Goal: Information Seeking & Learning: Check status

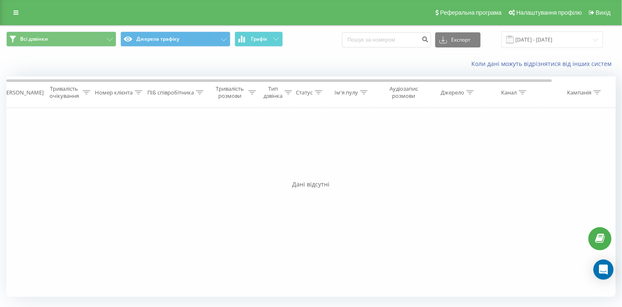
click at [248, 116] on div "Фільтрувати за умовою Дорівнює Скасувати OK Фільтрувати за умовою Містить Скасу…" at bounding box center [311, 202] width 610 height 189
click at [82, 40] on button "Всі дзвінки" at bounding box center [61, 38] width 110 height 15
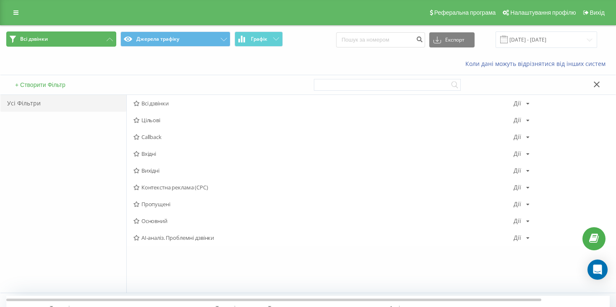
click at [82, 40] on button "Всі дзвінки" at bounding box center [61, 38] width 110 height 15
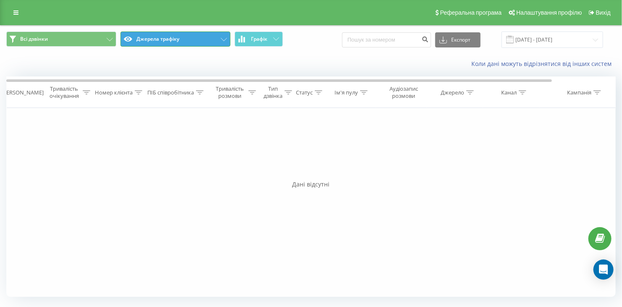
click at [157, 45] on button "Джерела трафіку" at bounding box center [175, 38] width 110 height 15
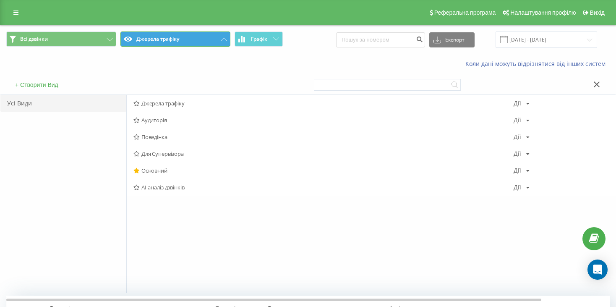
click at [158, 43] on button "Джерела трафіку" at bounding box center [175, 38] width 110 height 15
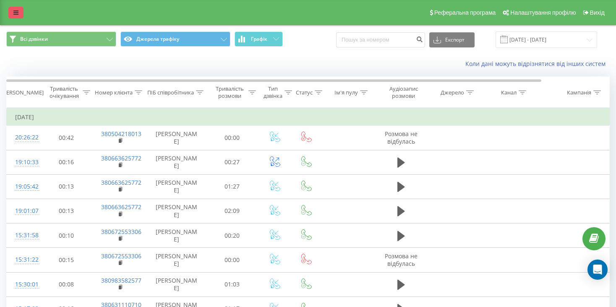
click at [20, 13] on link at bounding box center [15, 13] width 15 height 12
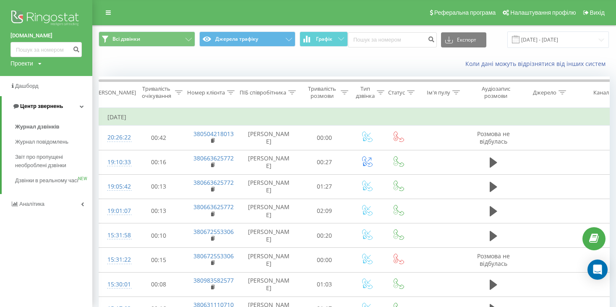
click at [51, 112] on link "Центр звернень" at bounding box center [47, 106] width 91 height 20
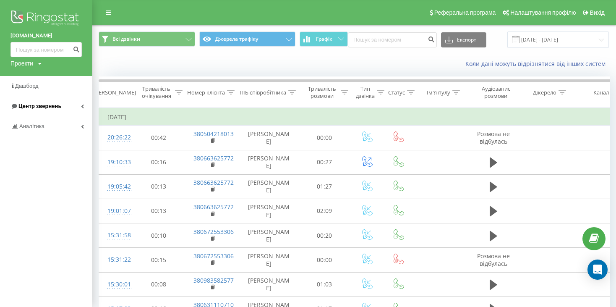
click at [52, 107] on span "Центр звернень" at bounding box center [39, 106] width 43 height 6
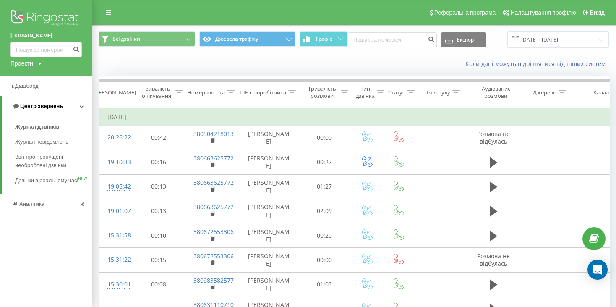
click at [52, 107] on span "Центр звернень" at bounding box center [41, 106] width 43 height 6
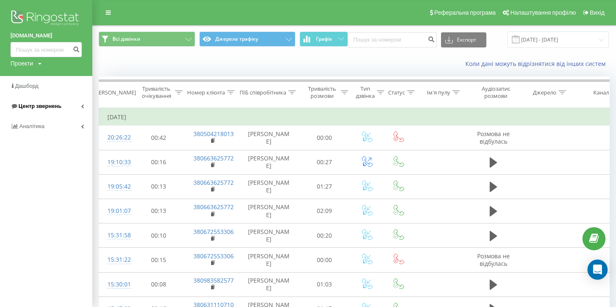
click at [52, 107] on span "Центр звернень" at bounding box center [39, 106] width 43 height 6
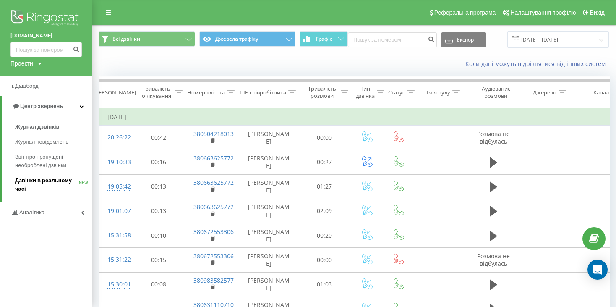
click at [49, 181] on span "Дзвінки в реальному часі" at bounding box center [47, 184] width 64 height 17
click at [76, 184] on span "Дзвінки в реальному часі" at bounding box center [47, 184] width 64 height 17
click at [24, 185] on span "Дзвінки в реальному часі" at bounding box center [47, 184] width 64 height 17
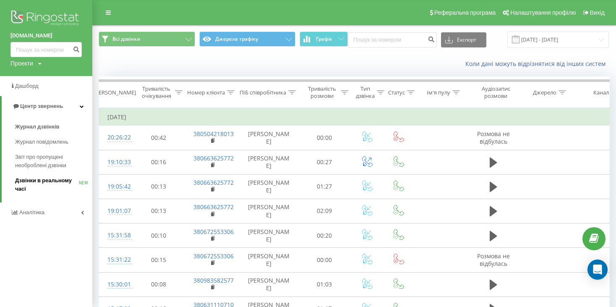
click at [82, 183] on span "NEW" at bounding box center [83, 183] width 9 height 0
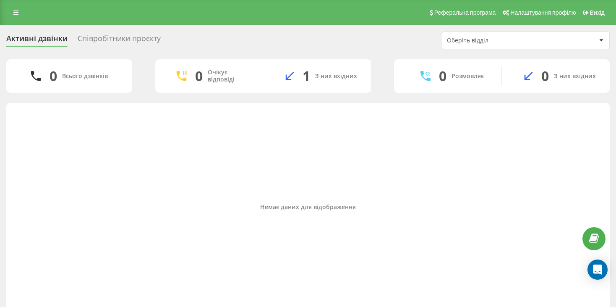
click at [151, 39] on div "Співробітники проєкту" at bounding box center [119, 40] width 83 height 13
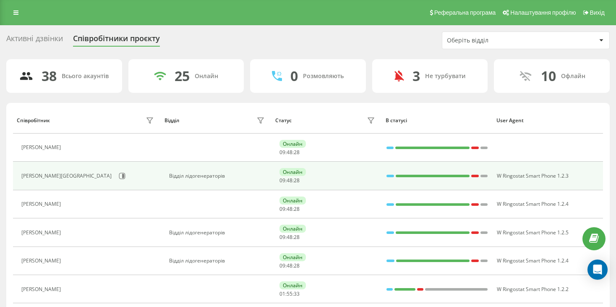
click at [361, 180] on div "Онлайн 09 : 48 : 28" at bounding box center [329, 176] width 98 height 16
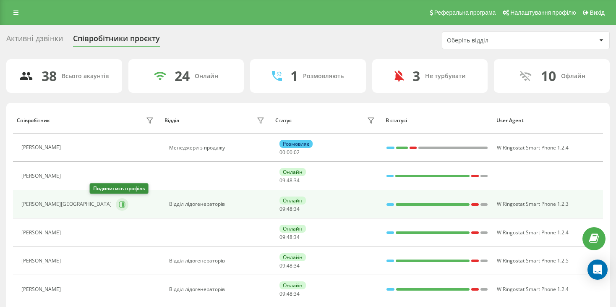
click at [119, 203] on icon at bounding box center [122, 204] width 7 height 7
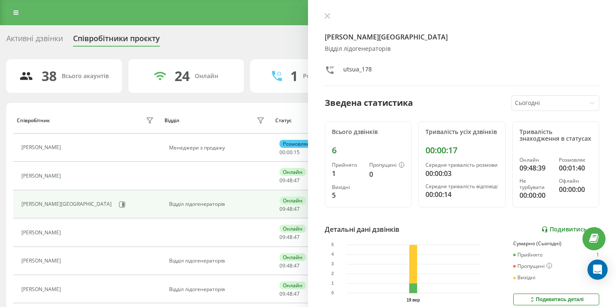
click at [557, 233] on link "Подивитись звіт" at bounding box center [571, 229] width 58 height 7
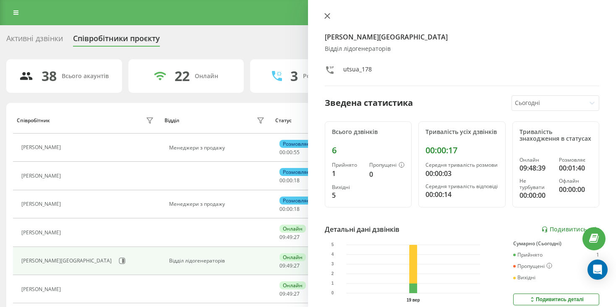
click at [325, 19] on button at bounding box center [327, 17] width 11 height 8
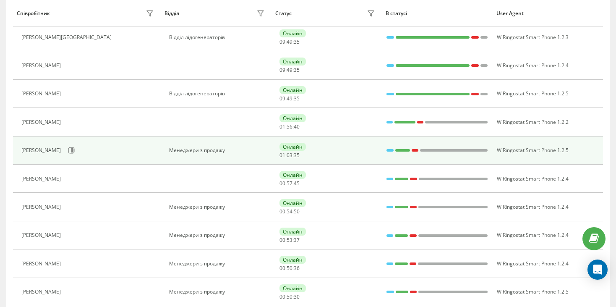
scroll to position [280, 0]
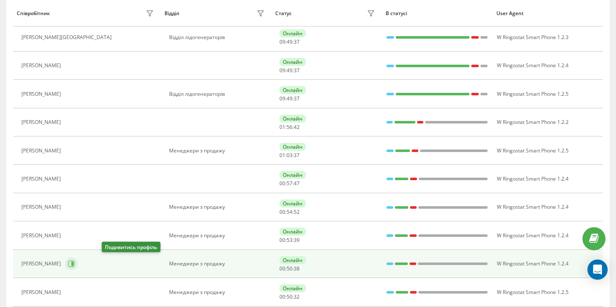
click at [78, 262] on button at bounding box center [71, 263] width 13 height 13
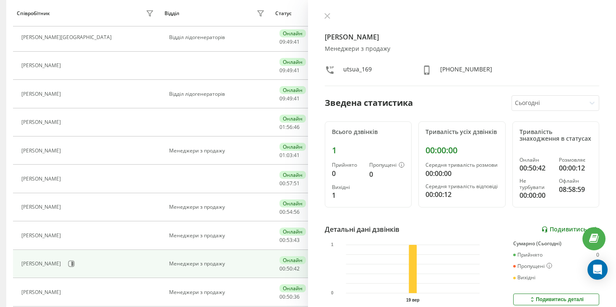
click at [545, 233] on link "Подивитись звіт" at bounding box center [571, 229] width 58 height 7
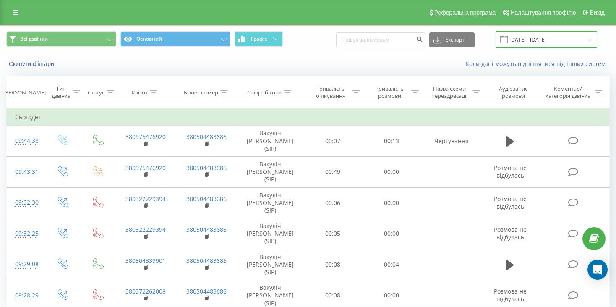
click at [582, 41] on input "19.09.2025 - 19.09.2025" at bounding box center [547, 39] width 102 height 16
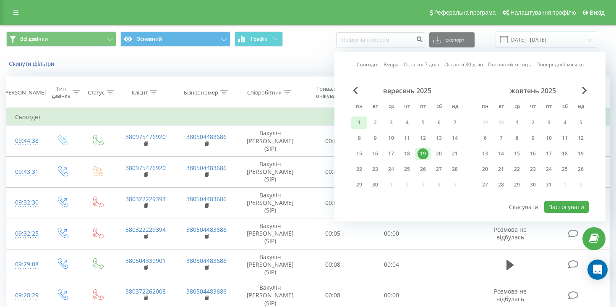
click at [357, 121] on div "1" at bounding box center [359, 122] width 11 height 11
click at [353, 141] on div "8" at bounding box center [359, 138] width 16 height 13
click at [555, 206] on button "Застосувати" at bounding box center [566, 207] width 44 height 12
type input "01.09.2025 - 08.09.2025"
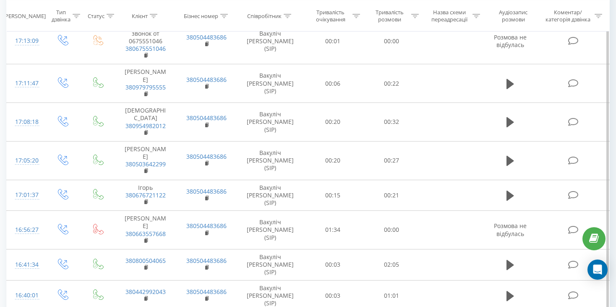
scroll to position [378, 0]
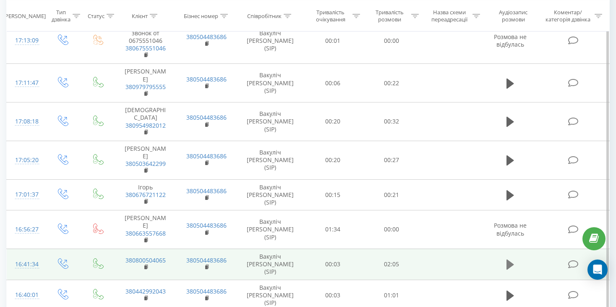
click at [510, 259] on icon at bounding box center [511, 264] width 8 height 10
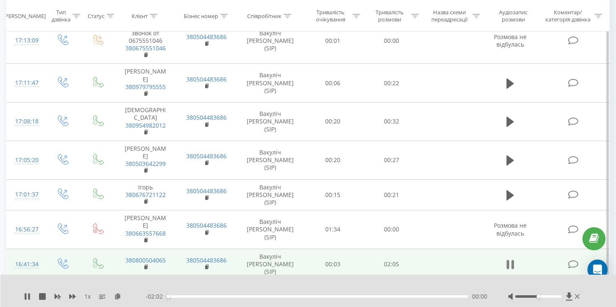
click at [508, 260] on icon at bounding box center [508, 264] width 3 height 9
click at [508, 259] on icon at bounding box center [511, 264] width 8 height 10
click at [508, 260] on icon at bounding box center [508, 264] width 3 height 9
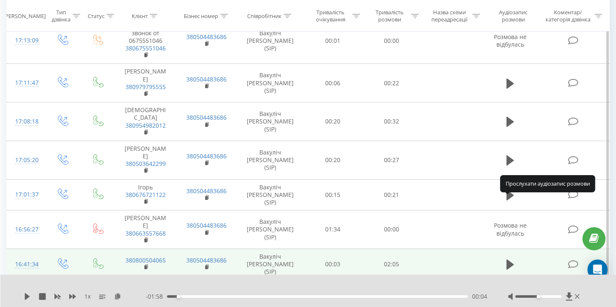
click at [508, 259] on icon at bounding box center [511, 264] width 8 height 10
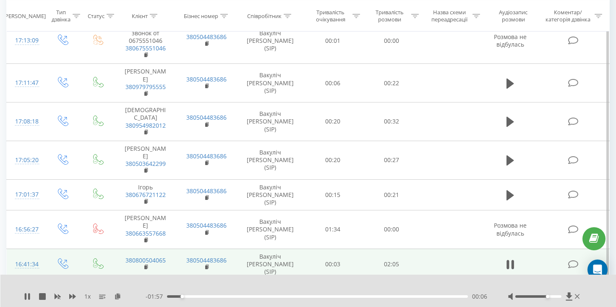
click at [547, 296] on div at bounding box center [538, 296] width 46 height 3
click at [554, 297] on div at bounding box center [538, 296] width 46 height 3
click at [557, 294] on div at bounding box center [544, 296] width 73 height 8
click at [557, 298] on div at bounding box center [544, 296] width 73 height 8
click at [558, 296] on div at bounding box center [538, 296] width 46 height 3
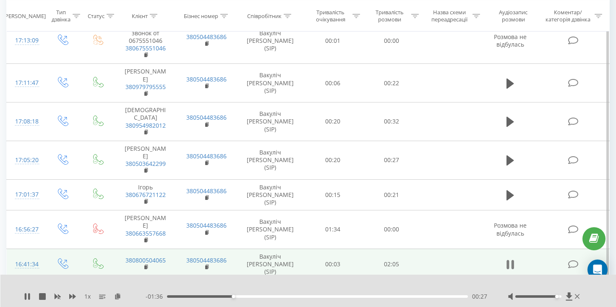
click at [510, 259] on icon at bounding box center [511, 265] width 8 height 12
drag, startPoint x: 557, startPoint y: 297, endPoint x: 562, endPoint y: 296, distance: 5.5
click at [562, 296] on div "Accessibility label" at bounding box center [561, 296] width 3 height 3
drag, startPoint x: 236, startPoint y: 297, endPoint x: 153, endPoint y: 302, distance: 82.4
click at [154, 303] on div "1 x - 02:03 00:00 00:00" at bounding box center [308, 291] width 616 height 32
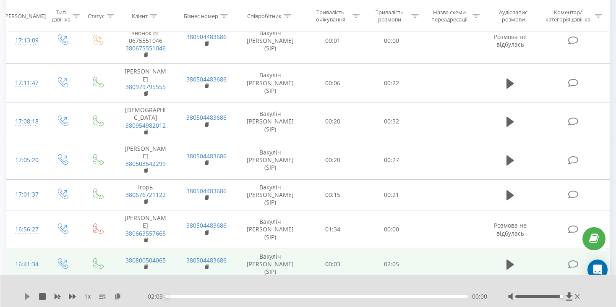
click at [29, 297] on icon at bounding box center [27, 296] width 7 height 7
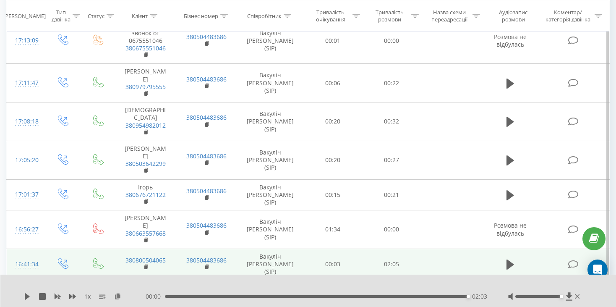
click at [508, 290] on icon at bounding box center [511, 296] width 8 height 12
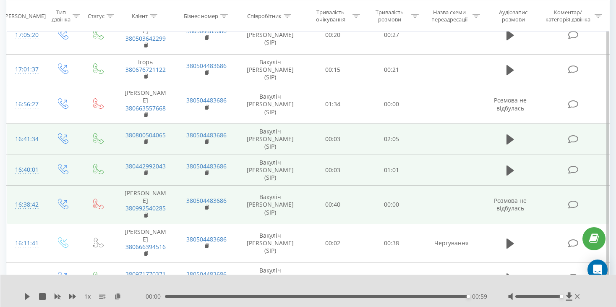
scroll to position [504, 0]
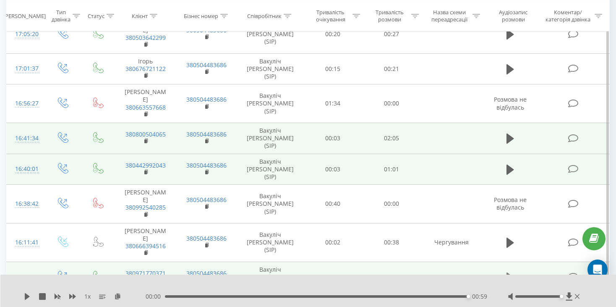
click at [512, 272] on icon at bounding box center [511, 278] width 8 height 12
click at [513, 273] on icon at bounding box center [513, 277] width 3 height 9
drag, startPoint x: 367, startPoint y: 296, endPoint x: 344, endPoint y: 296, distance: 23.5
click at [344, 296] on div "00:37" at bounding box center [317, 296] width 301 height 3
click at [508, 272] on icon at bounding box center [511, 277] width 8 height 10
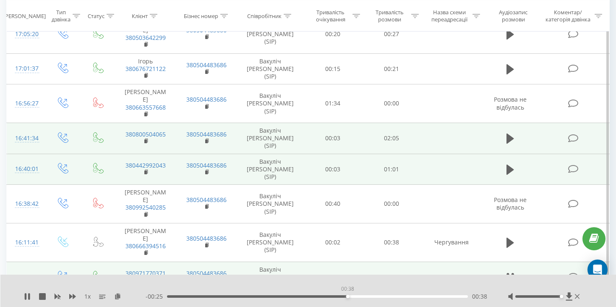
drag, startPoint x: 414, startPoint y: 296, endPoint x: 348, endPoint y: 302, distance: 66.6
click at [348, 302] on div "1 x - 00:25 00:38 00:38" at bounding box center [308, 291] width 616 height 32
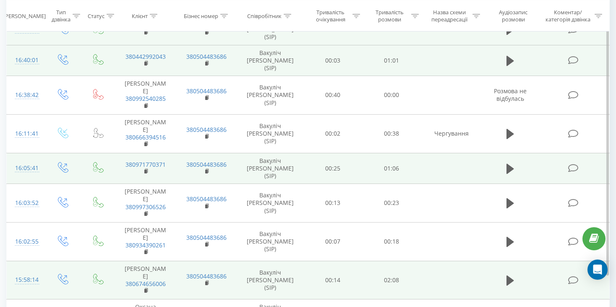
scroll to position [613, 0]
click at [506, 274] on button at bounding box center [510, 280] width 13 height 13
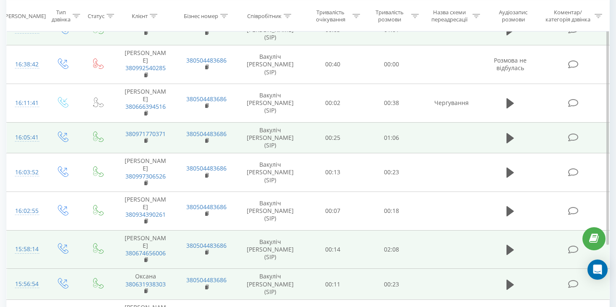
scroll to position [645, 0]
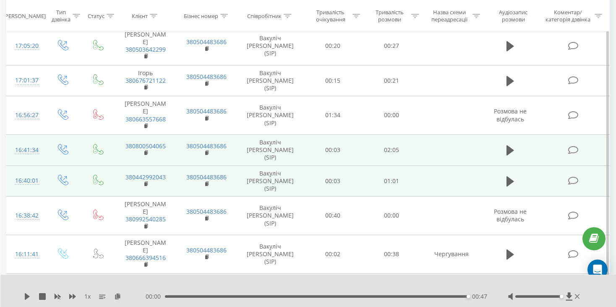
scroll to position [477, 0]
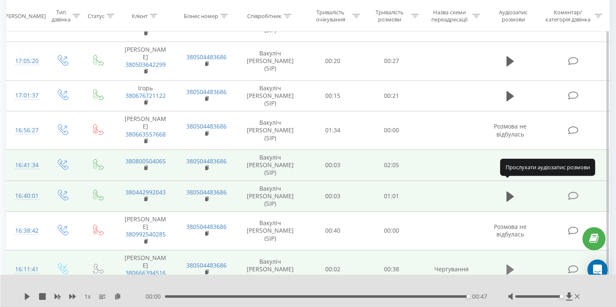
click at [512, 264] on icon at bounding box center [511, 270] width 8 height 12
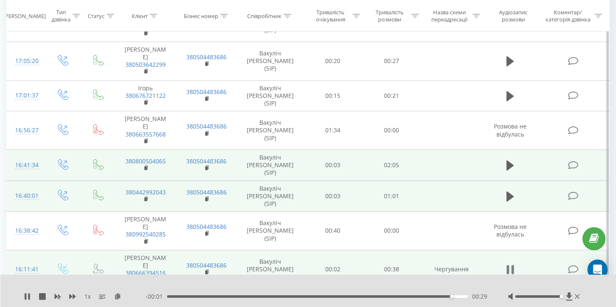
click at [510, 264] on icon at bounding box center [511, 270] width 8 height 12
click at [510, 191] on icon at bounding box center [511, 196] width 8 height 10
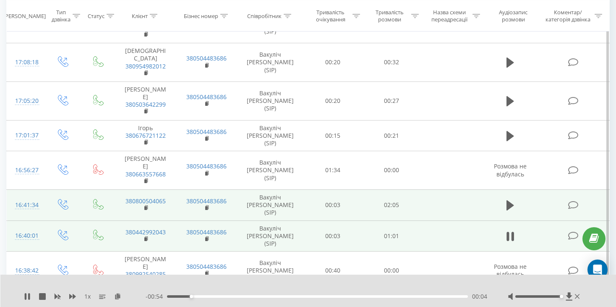
scroll to position [435, 0]
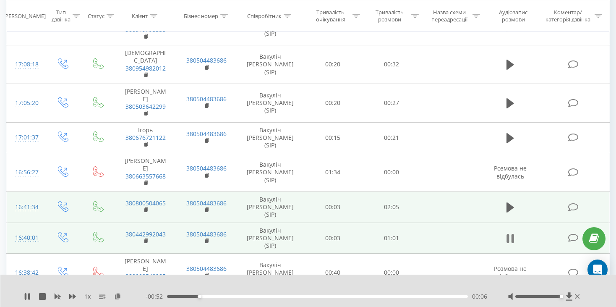
click at [512, 233] on icon at bounding box center [511, 239] width 8 height 12
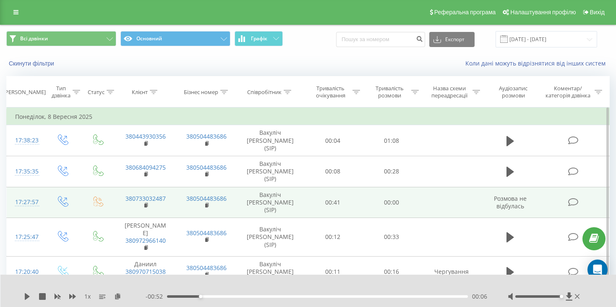
scroll to position [0, 0]
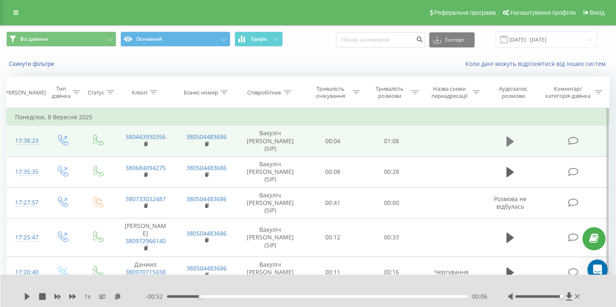
click at [511, 137] on icon at bounding box center [511, 141] width 8 height 10
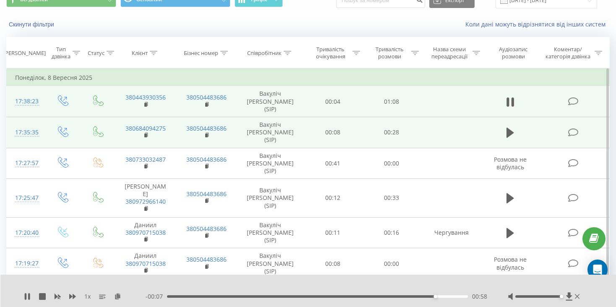
scroll to position [42, 0]
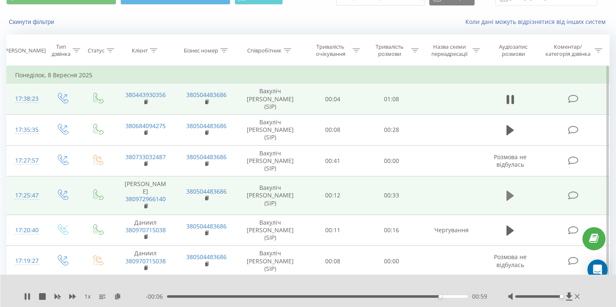
click at [508, 191] on icon at bounding box center [511, 196] width 8 height 10
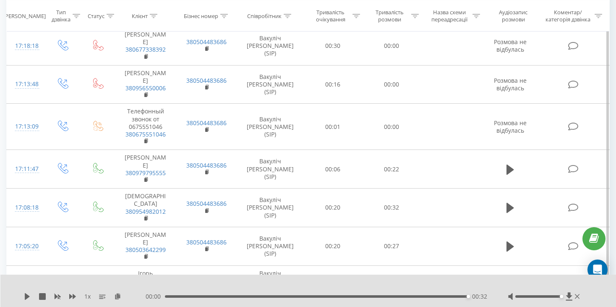
scroll to position [294, 0]
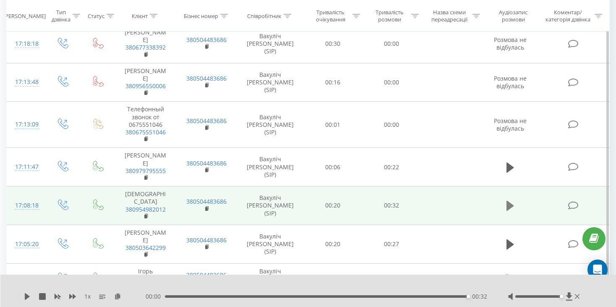
click at [505, 199] on button at bounding box center [510, 205] width 13 height 13
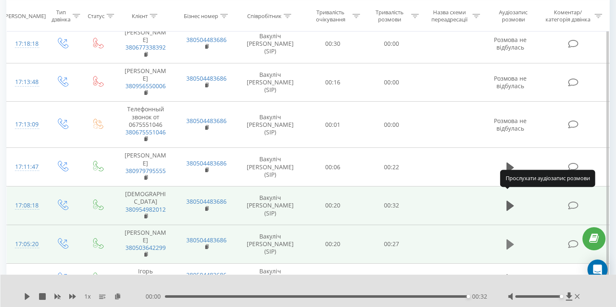
click at [510, 239] on icon at bounding box center [511, 244] width 8 height 10
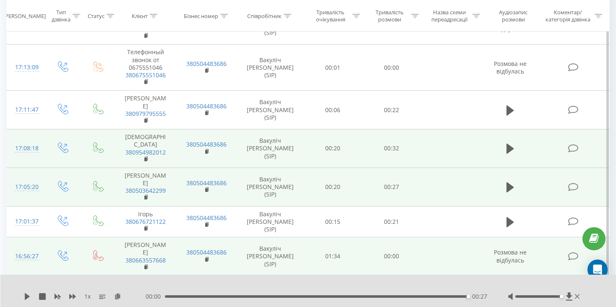
scroll to position [378, 0]
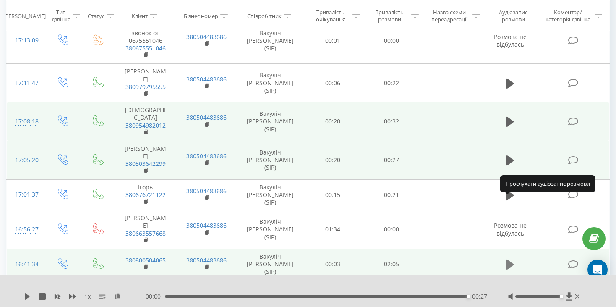
click at [507, 259] on icon at bounding box center [511, 265] width 8 height 12
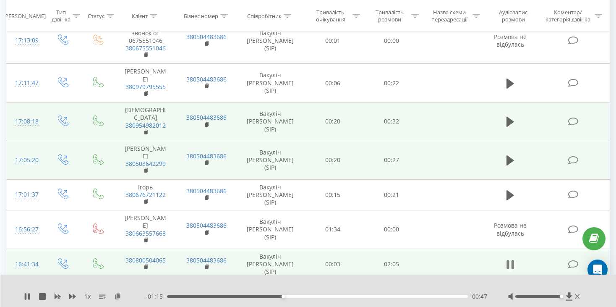
click at [507, 260] on icon at bounding box center [508, 264] width 3 height 9
click at [510, 259] on icon at bounding box center [511, 264] width 8 height 10
click at [510, 259] on icon at bounding box center [511, 265] width 8 height 12
drag, startPoint x: 303, startPoint y: 297, endPoint x: 291, endPoint y: 299, distance: 11.9
click at [291, 299] on div "- 01:12 00:50 00:50" at bounding box center [317, 296] width 342 height 8
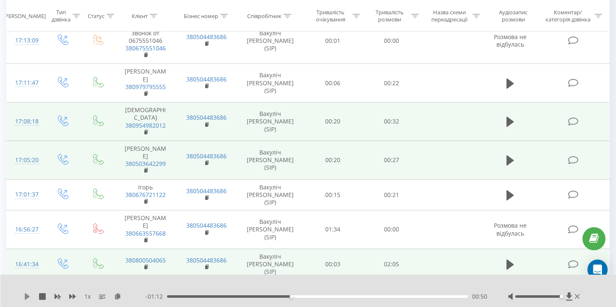
click at [27, 297] on icon at bounding box center [27, 296] width 5 height 7
click at [509, 260] on icon at bounding box center [508, 264] width 3 height 9
click at [22, 297] on div "1 x - 01:02 01:00 01:00" at bounding box center [308, 291] width 616 height 32
click at [27, 297] on icon at bounding box center [27, 296] width 5 height 7
drag, startPoint x: 436, startPoint y: 297, endPoint x: 376, endPoint y: 299, distance: 60.1
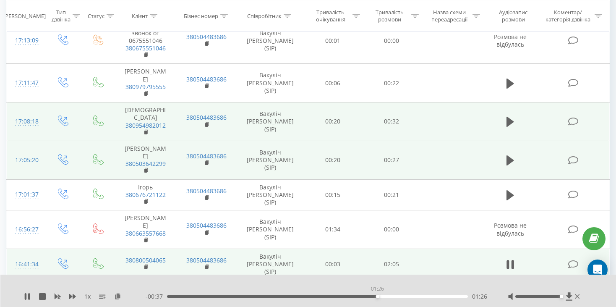
click at [377, 299] on div "- 00:37 01:26 01:26" at bounding box center [317, 296] width 342 height 8
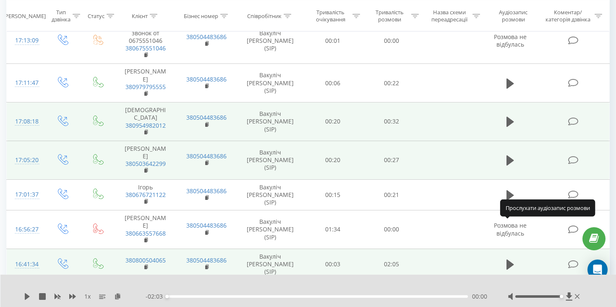
click at [514, 290] on icon at bounding box center [511, 295] width 8 height 10
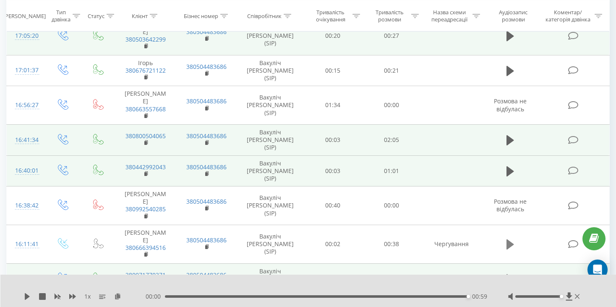
scroll to position [504, 0]
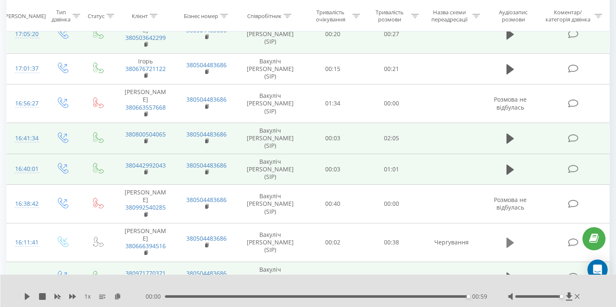
click at [510, 238] on icon at bounding box center [511, 243] width 8 height 10
click at [511, 237] on icon at bounding box center [511, 243] width 8 height 12
click at [510, 238] on icon at bounding box center [511, 243] width 8 height 10
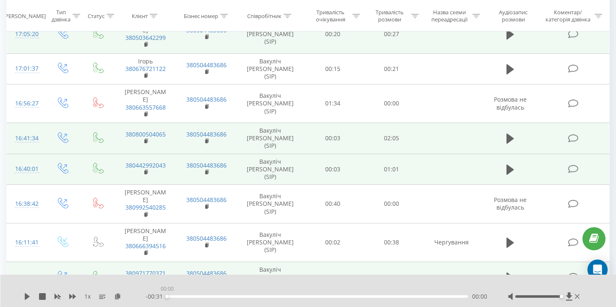
drag, startPoint x: 469, startPoint y: 296, endPoint x: 146, endPoint y: 324, distance: 324.4
click at [509, 238] on icon at bounding box center [511, 243] width 8 height 10
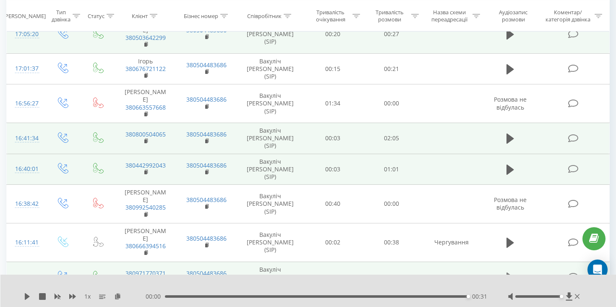
click at [513, 272] on icon at bounding box center [511, 277] width 8 height 10
drag, startPoint x: 509, startPoint y: 185, endPoint x: 510, endPoint y: 190, distance: 5.1
click at [510, 272] on icon at bounding box center [511, 278] width 8 height 12
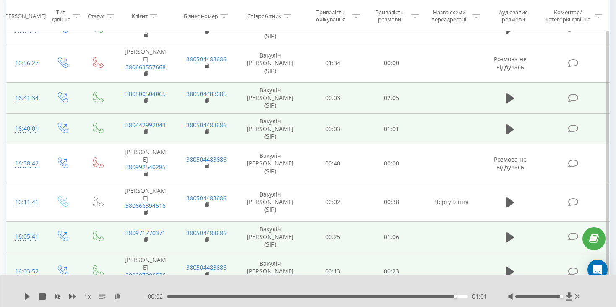
scroll to position [546, 0]
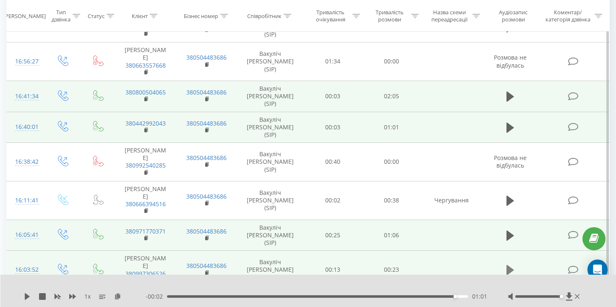
click at [508, 265] on icon at bounding box center [511, 270] width 8 height 10
click at [508, 265] on icon at bounding box center [508, 269] width 3 height 9
click at [27, 294] on icon at bounding box center [27, 296] width 7 height 7
click at [378, 299] on div "- 00:01 00:22 00:22" at bounding box center [317, 296] width 342 height 8
drag, startPoint x: 359, startPoint y: 301, endPoint x: 353, endPoint y: 295, distance: 8.7
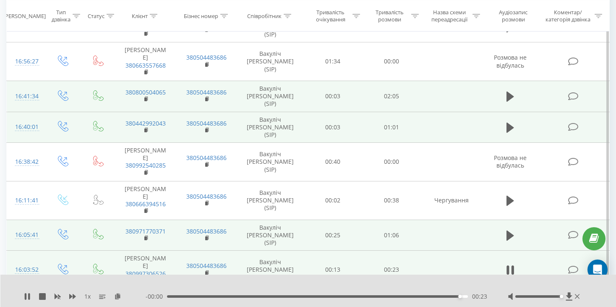
click at [354, 298] on div "- 00:00 00:23 00:23" at bounding box center [317, 296] width 342 height 8
click at [353, 295] on div "00:23" at bounding box center [317, 296] width 301 height 3
click at [344, 297] on div "00:13" at bounding box center [317, 296] width 301 height 3
click at [506, 302] on button at bounding box center [510, 308] width 13 height 13
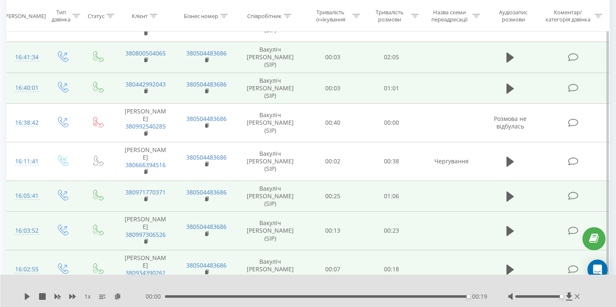
scroll to position [588, 0]
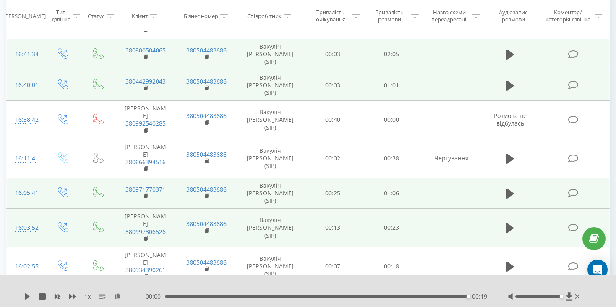
click at [509, 300] on icon at bounding box center [511, 305] width 8 height 10
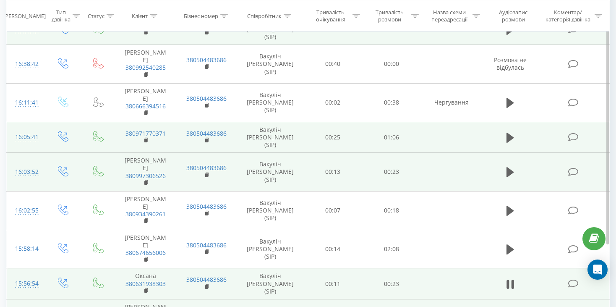
scroll to position [645, 0]
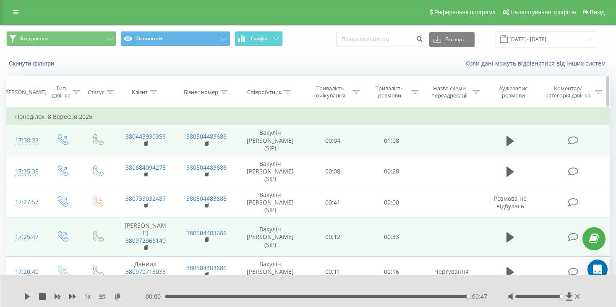
scroll to position [0, 0]
drag, startPoint x: 301, startPoint y: 35, endPoint x: 293, endPoint y: 3, distance: 33.0
click at [303, 34] on div "Всі дзвінки Основний Графік Експорт .csv .xls .xlsx 01.09.2025 - 08.09.2025" at bounding box center [308, 39] width 604 height 16
click at [512, 137] on icon at bounding box center [511, 141] width 8 height 10
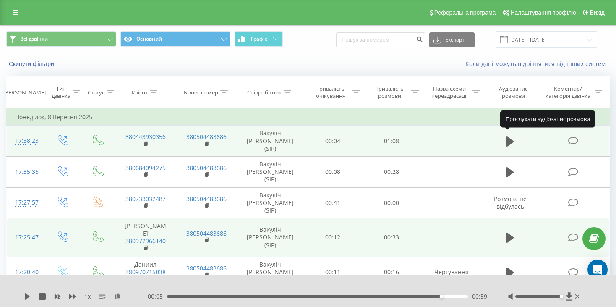
click at [512, 137] on icon at bounding box center [511, 141] width 8 height 10
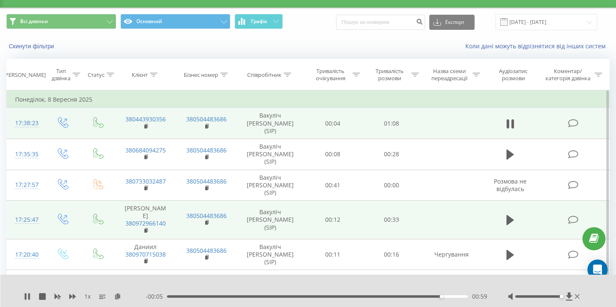
scroll to position [15, 0]
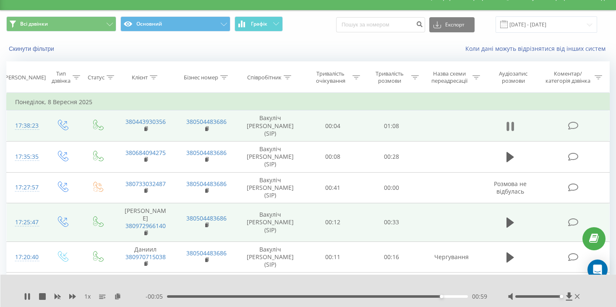
click at [511, 120] on icon at bounding box center [511, 126] width 8 height 12
click at [511, 121] on icon at bounding box center [511, 126] width 8 height 10
click at [443, 292] on div "- 00:05 00:59 00:59" at bounding box center [317, 296] width 342 height 8
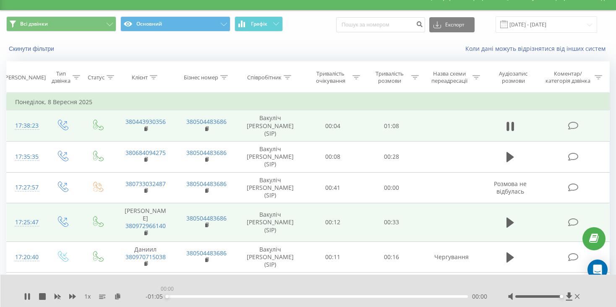
drag, startPoint x: 441, startPoint y: 297, endPoint x: 160, endPoint y: 294, distance: 281.3
click at [161, 299] on div "- 01:05 00:00 00:00" at bounding box center [317, 296] width 342 height 8
click at [26, 296] on icon at bounding box center [27, 296] width 7 height 7
click at [26, 296] on icon at bounding box center [27, 296] width 5 height 7
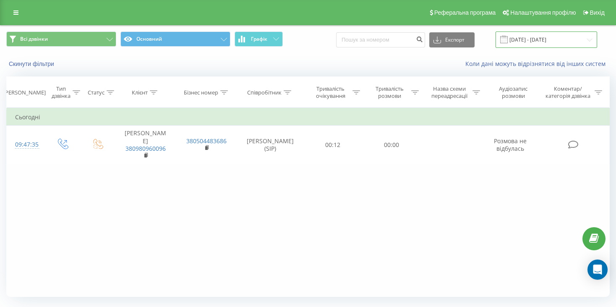
click at [552, 43] on input "[DATE] - [DATE]" at bounding box center [547, 39] width 102 height 16
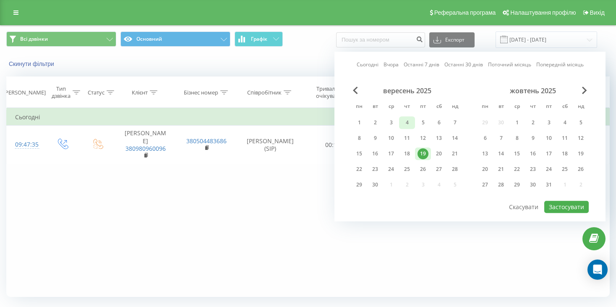
click at [408, 119] on div "4" at bounding box center [407, 122] width 11 height 11
click at [412, 141] on div "11" at bounding box center [407, 138] width 11 height 11
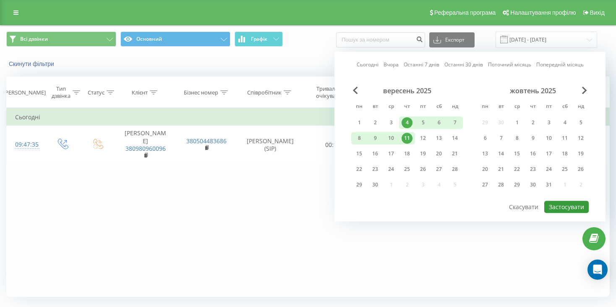
click at [567, 203] on button "Застосувати" at bounding box center [566, 207] width 44 height 12
type input "04.09.2025 - 11.09.2025"
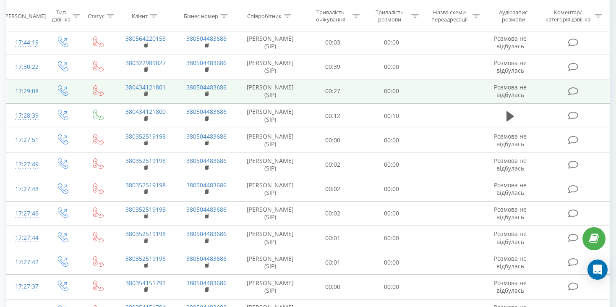
scroll to position [252, 0]
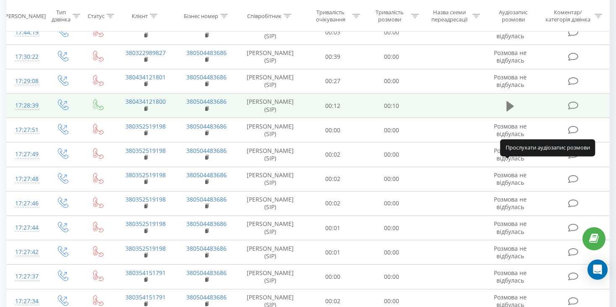
click at [513, 112] on icon at bounding box center [511, 106] width 8 height 12
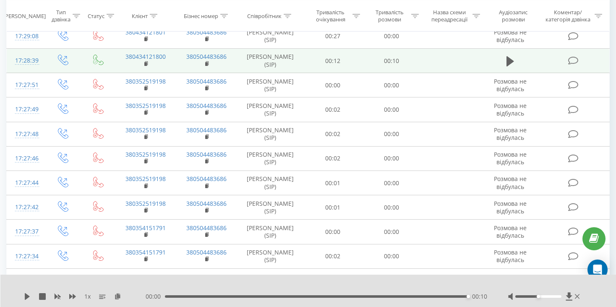
scroll to position [294, 0]
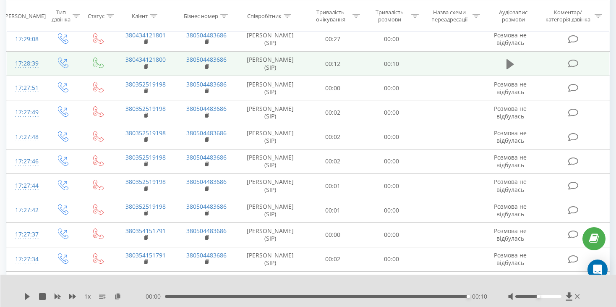
click at [512, 69] on icon at bounding box center [511, 64] width 8 height 10
click at [506, 71] on button at bounding box center [510, 64] width 13 height 13
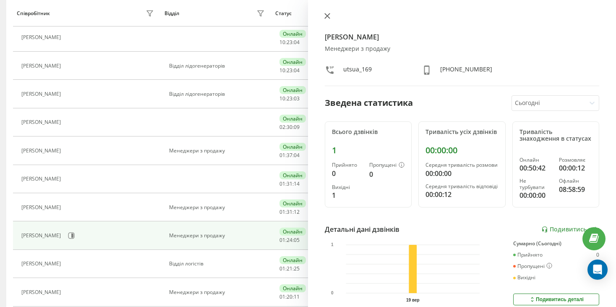
click at [327, 14] on icon at bounding box center [327, 16] width 6 height 6
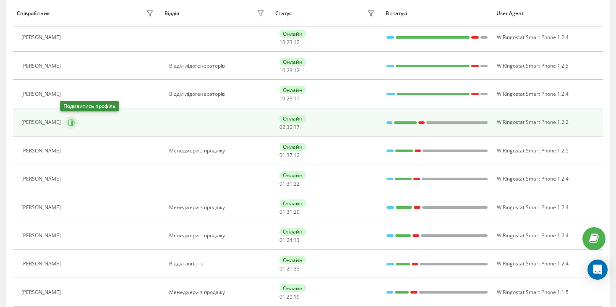
click at [68, 121] on icon at bounding box center [71, 122] width 7 height 7
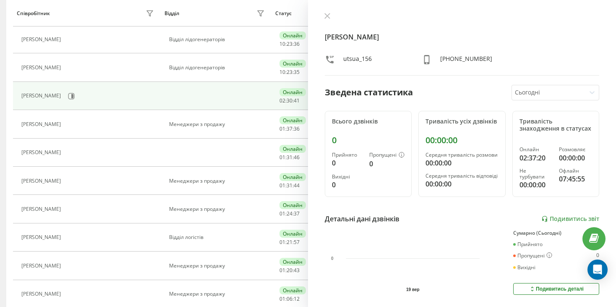
scroll to position [252, 0]
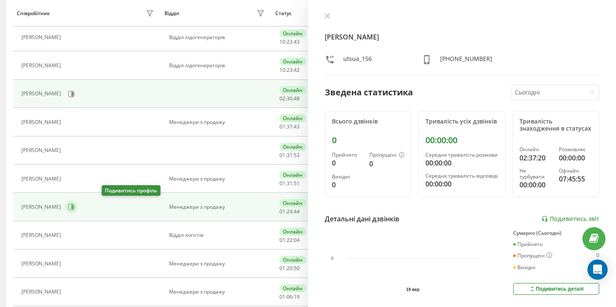
click at [78, 204] on button at bounding box center [71, 207] width 13 height 13
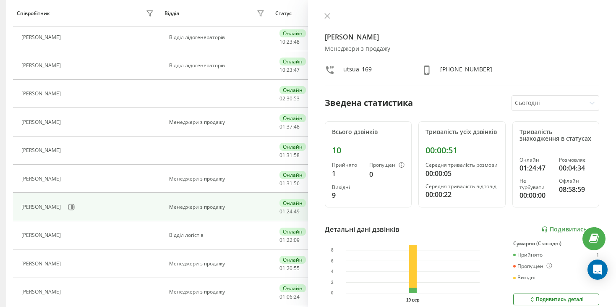
scroll to position [223, 0]
click at [542, 233] on icon at bounding box center [545, 229] width 7 height 7
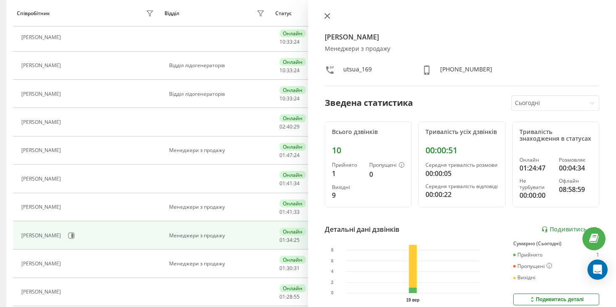
scroll to position [167, 0]
click at [328, 18] on icon at bounding box center [327, 16] width 6 height 6
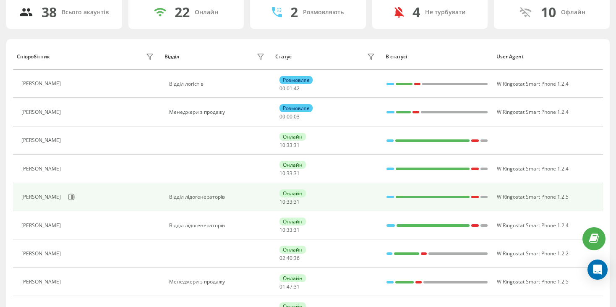
scroll to position [84, 0]
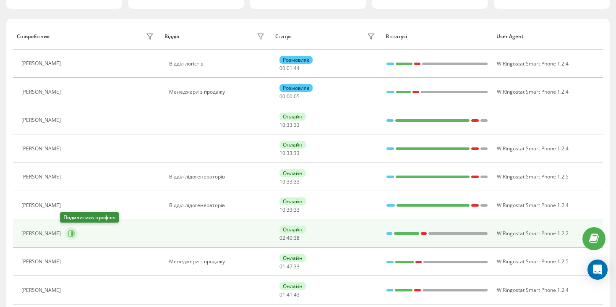
click at [71, 233] on icon at bounding box center [72, 233] width 2 height 4
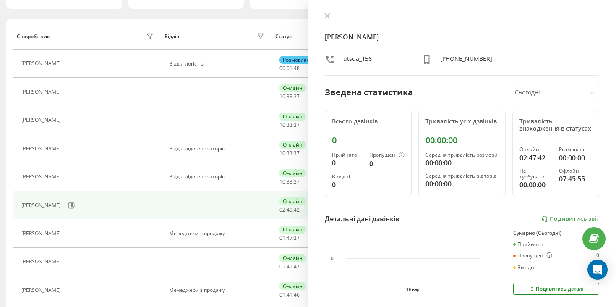
click at [557, 94] on div at bounding box center [548, 93] width 67 height 10
click at [535, 151] on div "Тривалість знаходження в статусах Онлайн 02:47:42 Розмовляє 00:00:00 Не турбува…" at bounding box center [556, 154] width 87 height 86
click at [558, 222] on link "Подивитись звіт" at bounding box center [571, 218] width 58 height 7
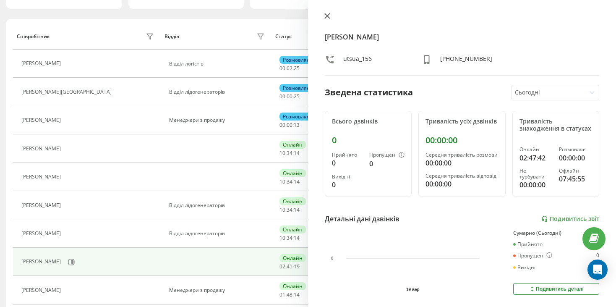
click at [323, 14] on button at bounding box center [327, 17] width 11 height 8
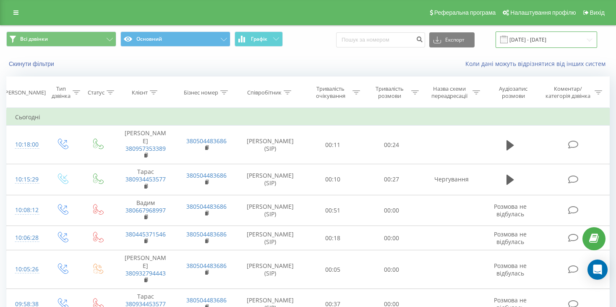
click at [542, 38] on input "19.09.2025 - 19.09.2025" at bounding box center [547, 39] width 102 height 16
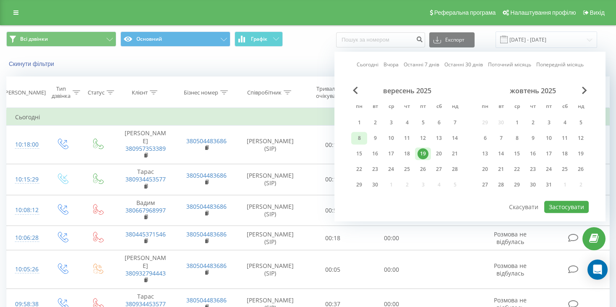
click at [360, 137] on div "8" at bounding box center [359, 138] width 11 height 11
click at [361, 154] on div "15" at bounding box center [359, 153] width 11 height 11
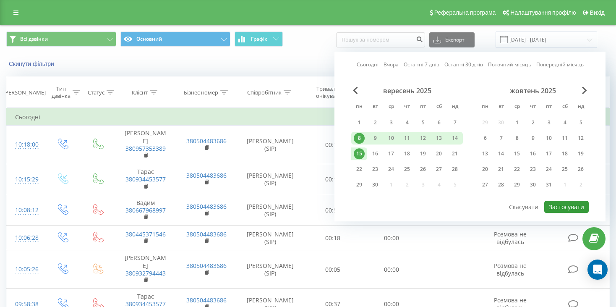
click at [553, 207] on button "Застосувати" at bounding box center [566, 207] width 44 height 12
type input "[DATE] - [DATE]"
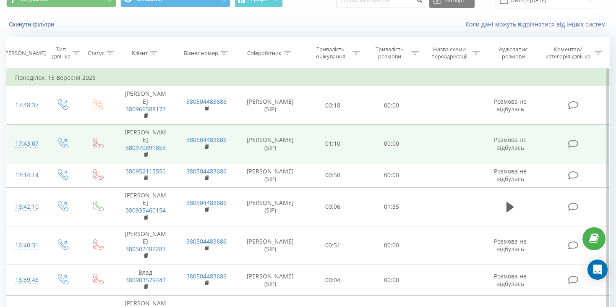
scroll to position [42, 0]
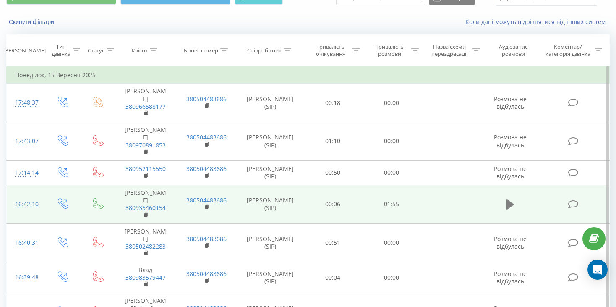
click at [508, 199] on icon at bounding box center [511, 204] width 8 height 10
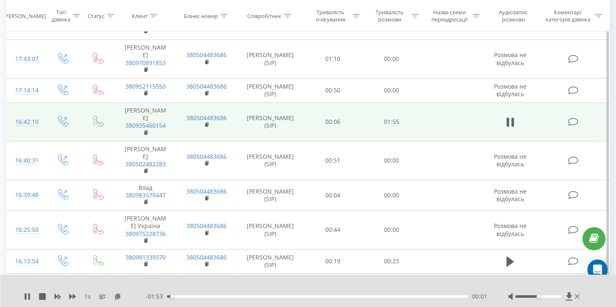
scroll to position [126, 0]
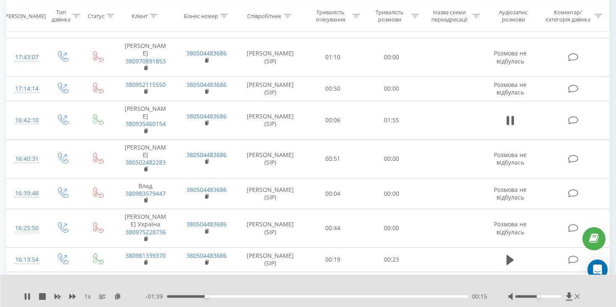
click at [552, 296] on div at bounding box center [538, 296] width 46 height 3
click at [557, 296] on div at bounding box center [538, 296] width 46 height 3
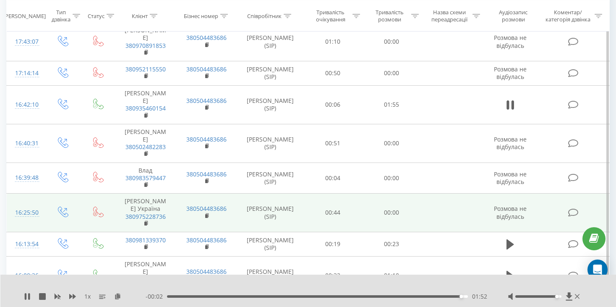
scroll to position [168, 0]
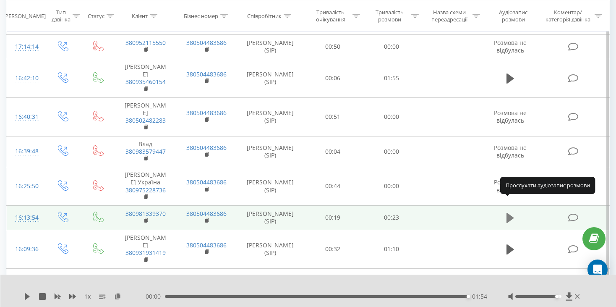
click at [508, 213] on icon at bounding box center [511, 218] width 8 height 10
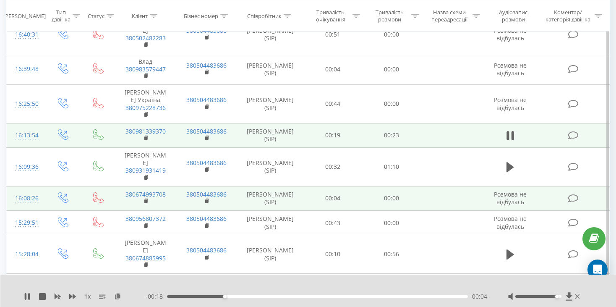
scroll to position [252, 0]
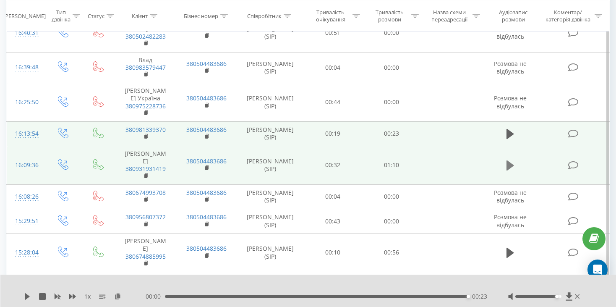
click at [511, 160] on icon at bounding box center [511, 165] width 8 height 10
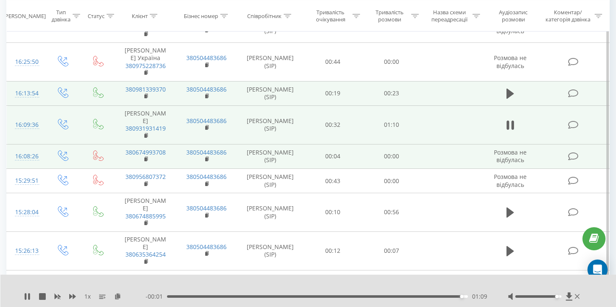
scroll to position [336, 0]
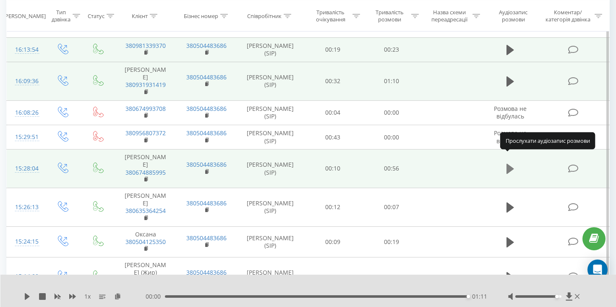
click at [509, 164] on icon at bounding box center [511, 169] width 8 height 10
click at [507, 163] on icon at bounding box center [511, 169] width 8 height 12
click at [511, 164] on icon at bounding box center [511, 169] width 8 height 10
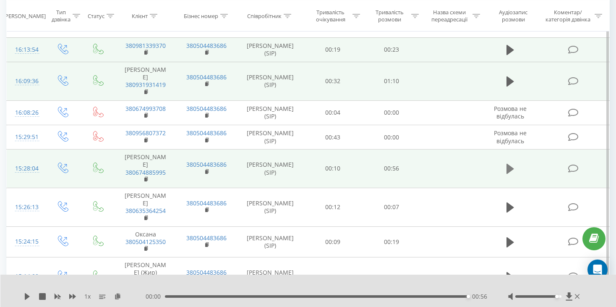
click at [508, 164] on icon at bounding box center [511, 169] width 8 height 10
click at [29, 296] on icon at bounding box center [27, 296] width 5 height 7
click at [26, 295] on icon at bounding box center [27, 296] width 5 height 7
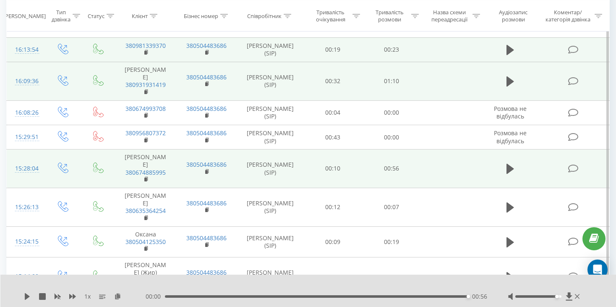
click at [26, 295] on icon at bounding box center [27, 296] width 5 height 7
click at [507, 164] on icon at bounding box center [511, 169] width 8 height 10
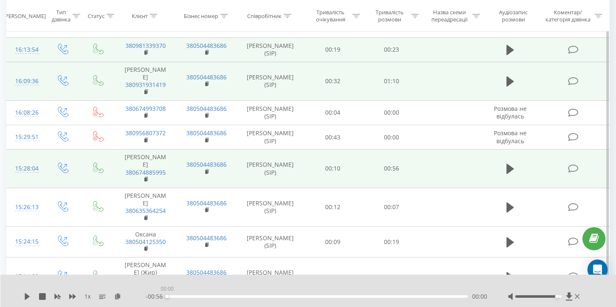
drag, startPoint x: 468, startPoint y: 296, endPoint x: 139, endPoint y: 305, distance: 329.3
click at [139, 305] on div "1 x - 00:56 00:00 00:00" at bounding box center [308, 291] width 616 height 32
click at [28, 299] on icon at bounding box center [27, 296] width 7 height 7
click at [512, 165] on icon at bounding box center [513, 169] width 3 height 9
click at [201, 298] on div "- 00:46 00:09 00:09" at bounding box center [317, 296] width 342 height 8
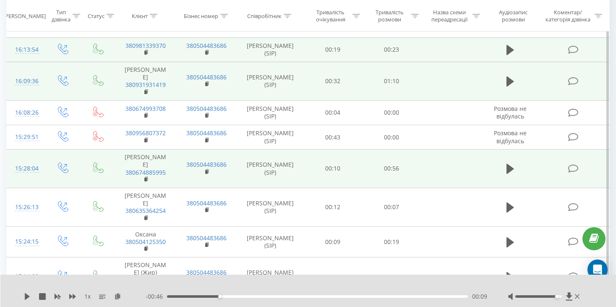
click at [196, 297] on div "00:09" at bounding box center [317, 296] width 301 height 3
click at [27, 296] on icon at bounding box center [27, 296] width 5 height 7
click at [27, 296] on icon at bounding box center [27, 296] width 7 height 7
click at [204, 304] on div "1 x - 00:49 00:06 00:06" at bounding box center [308, 291] width 616 height 32
click at [191, 296] on div "00:04" at bounding box center [317, 296] width 301 height 3
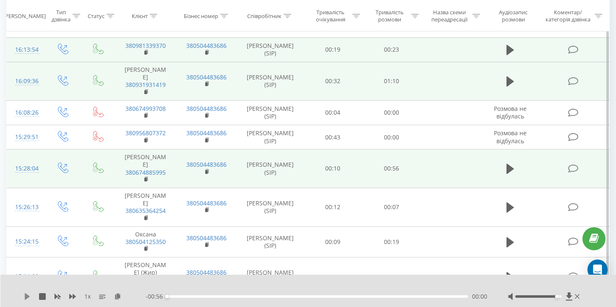
click at [28, 298] on icon at bounding box center [27, 296] width 7 height 7
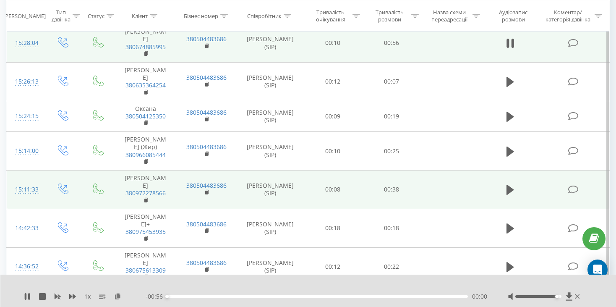
scroll to position [462, 0]
click at [510, 184] on icon at bounding box center [511, 189] width 8 height 10
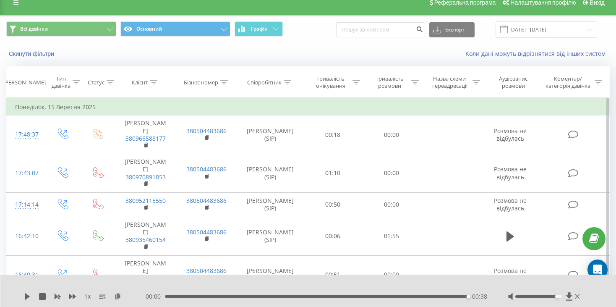
scroll to position [0, 0]
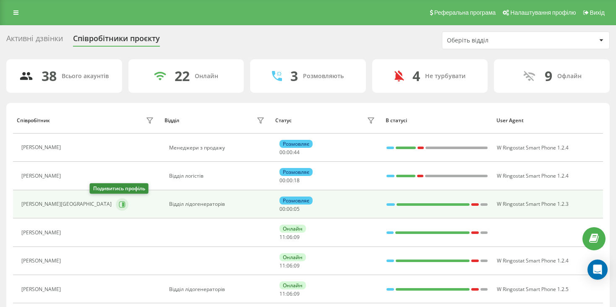
click at [119, 201] on icon at bounding box center [122, 204] width 7 height 7
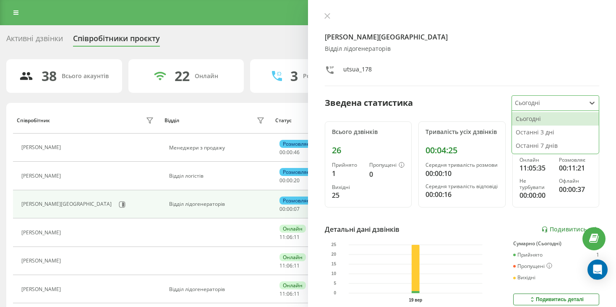
click at [540, 106] on div at bounding box center [548, 103] width 67 height 10
click at [549, 233] on link "Подивитись звіт" at bounding box center [571, 229] width 58 height 7
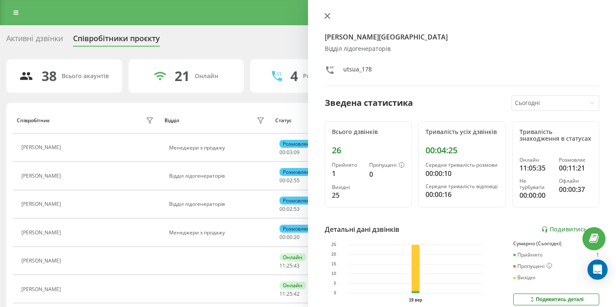
click at [325, 13] on icon at bounding box center [327, 16] width 6 height 6
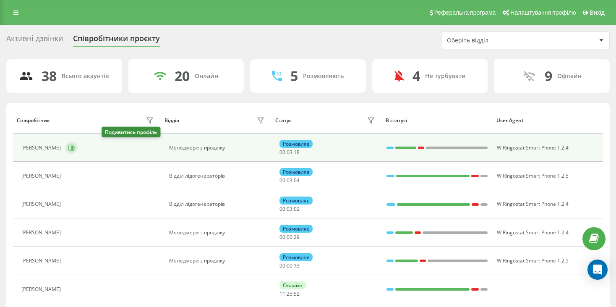
click at [75, 148] on icon at bounding box center [71, 147] width 7 height 7
click at [73, 147] on icon at bounding box center [72, 148] width 2 height 4
click at [75, 147] on icon at bounding box center [71, 147] width 7 height 7
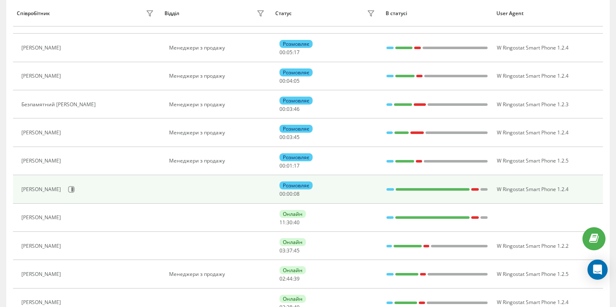
scroll to position [84, 0]
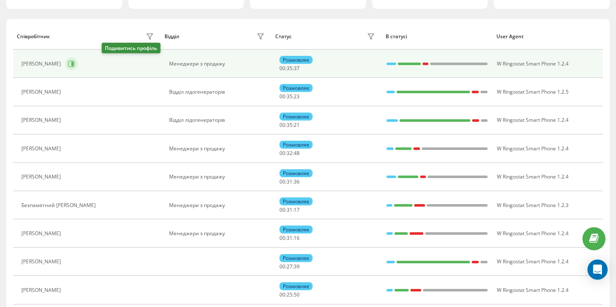
click at [75, 63] on icon at bounding box center [71, 63] width 7 height 7
click at [73, 63] on icon at bounding box center [72, 64] width 2 height 4
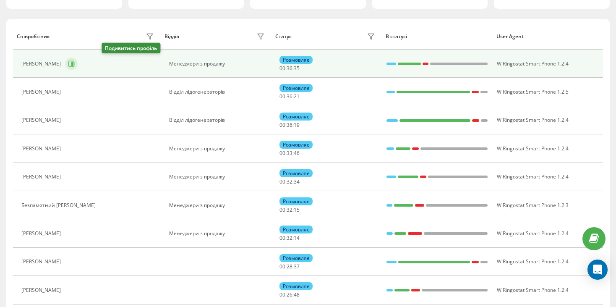
click at [75, 63] on icon at bounding box center [71, 63] width 6 height 6
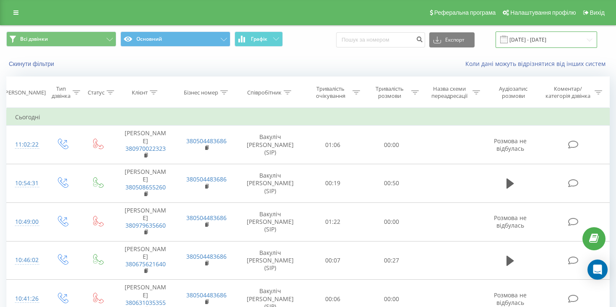
click at [583, 41] on input "[DATE] - [DATE]" at bounding box center [547, 39] width 102 height 16
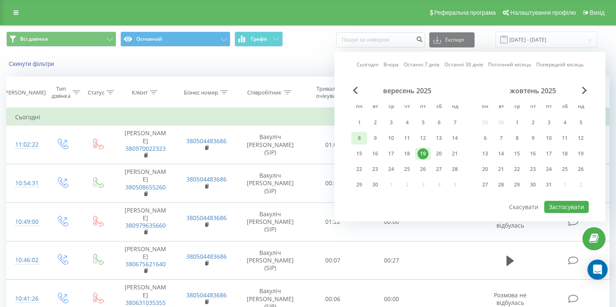
click at [363, 139] on div "8" at bounding box center [359, 138] width 11 height 11
click at [363, 149] on div "15" at bounding box center [359, 153] width 11 height 11
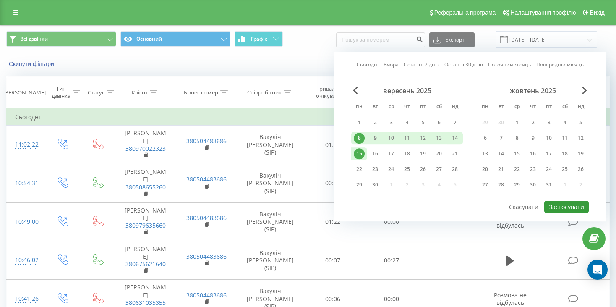
click at [568, 203] on button "Застосувати" at bounding box center [566, 207] width 44 height 12
type input "08.09.2025 - 15.09.2025"
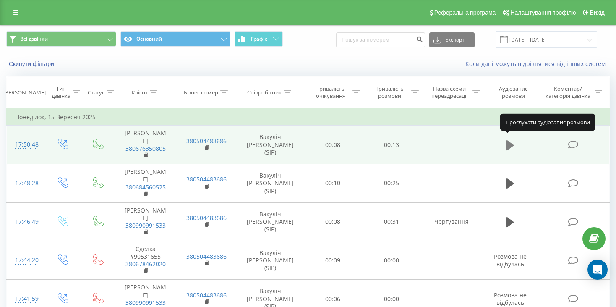
click at [513, 144] on icon at bounding box center [511, 145] width 8 height 12
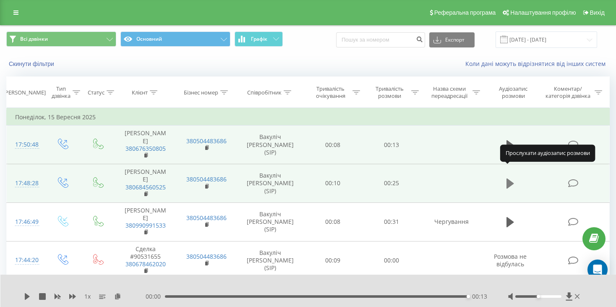
click at [507, 178] on icon at bounding box center [511, 184] width 8 height 12
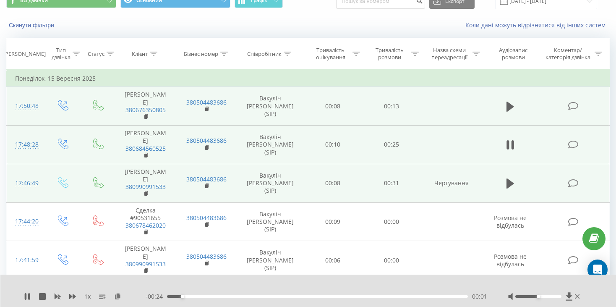
scroll to position [42, 0]
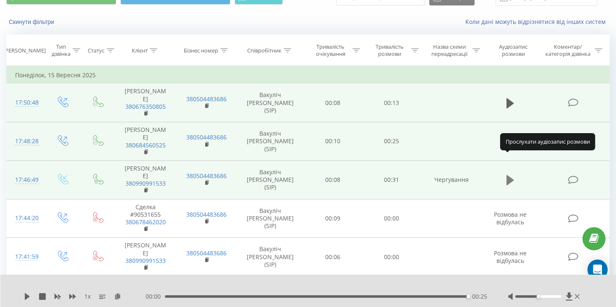
click at [507, 174] on button at bounding box center [510, 180] width 13 height 13
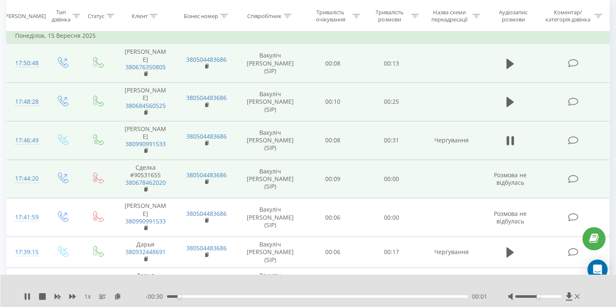
scroll to position [84, 0]
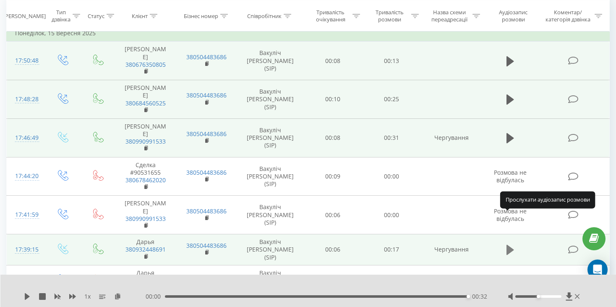
click at [506, 243] on button at bounding box center [510, 249] width 13 height 13
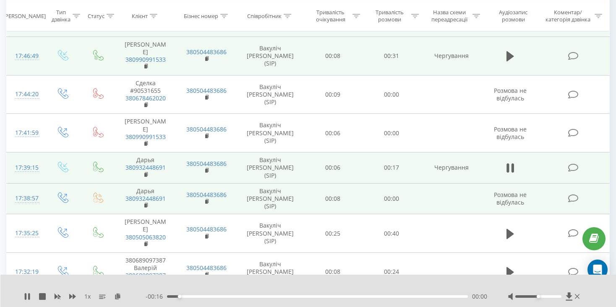
scroll to position [168, 0]
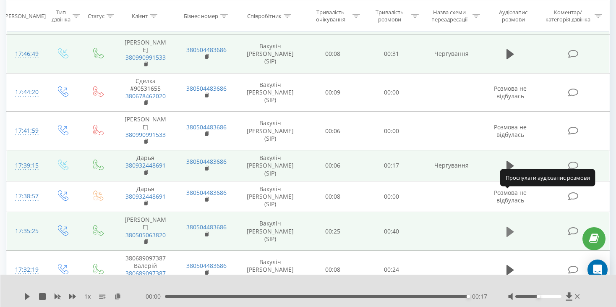
click at [510, 226] on icon at bounding box center [511, 231] width 8 height 10
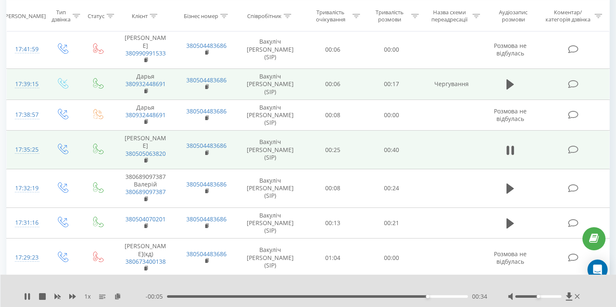
scroll to position [252, 0]
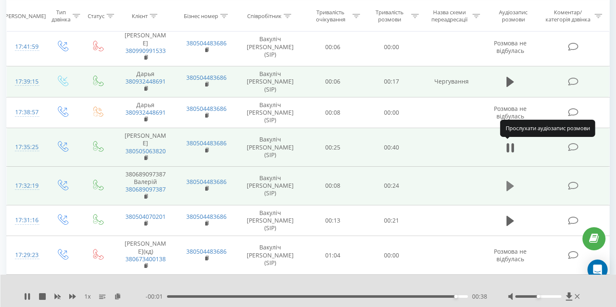
click at [508, 181] on icon at bounding box center [511, 186] width 8 height 10
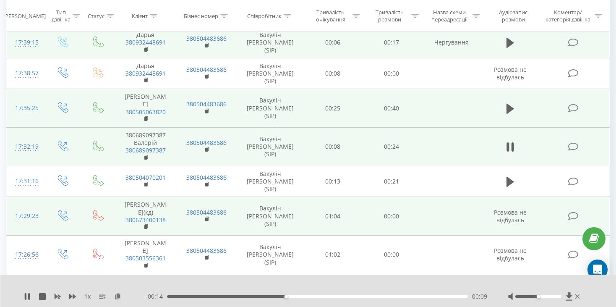
scroll to position [294, 0]
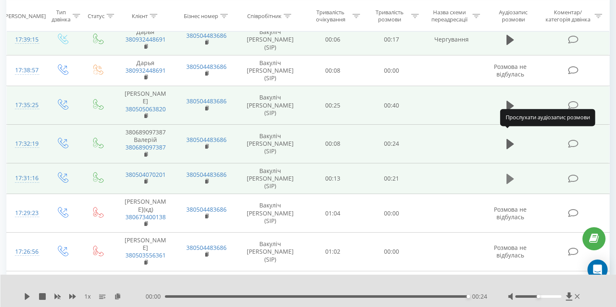
click at [507, 174] on icon at bounding box center [511, 179] width 8 height 10
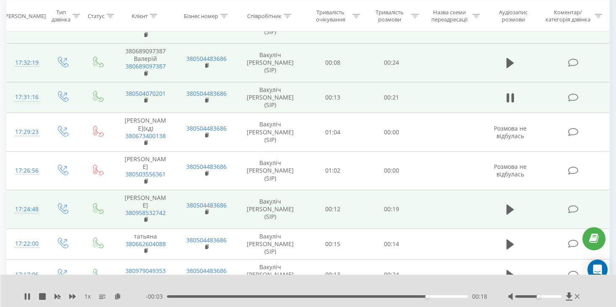
scroll to position [378, 0]
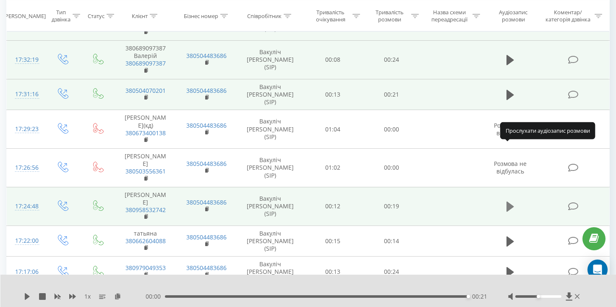
click at [508, 201] on icon at bounding box center [511, 206] width 8 height 10
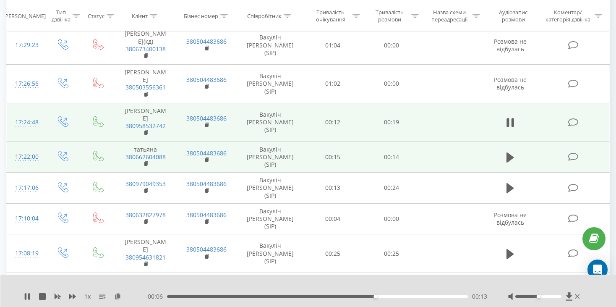
scroll to position [504, 0]
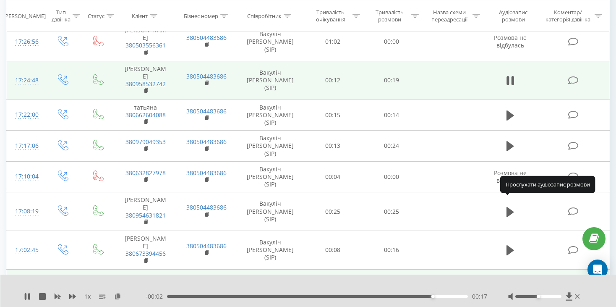
click at [505, 279] on button at bounding box center [510, 285] width 13 height 13
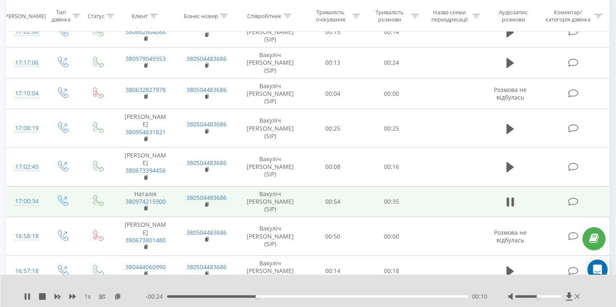
scroll to position [588, 0]
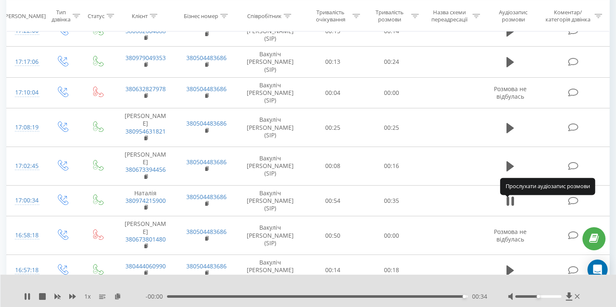
click at [508, 300] on icon at bounding box center [511, 305] width 8 height 10
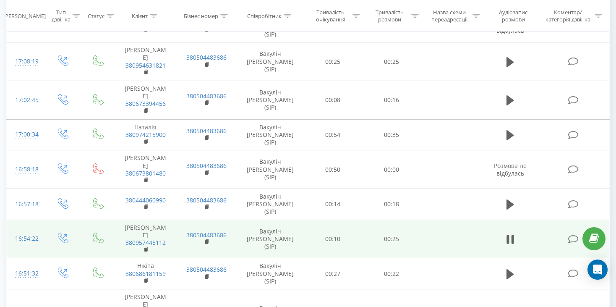
scroll to position [655, 0]
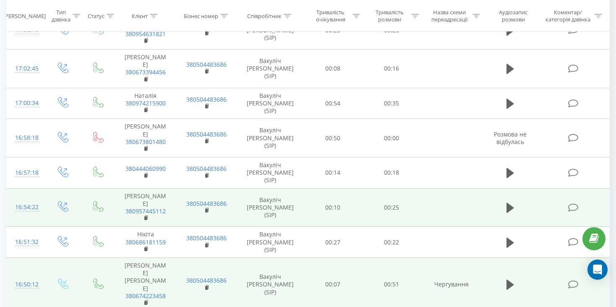
scroll to position [687, 0]
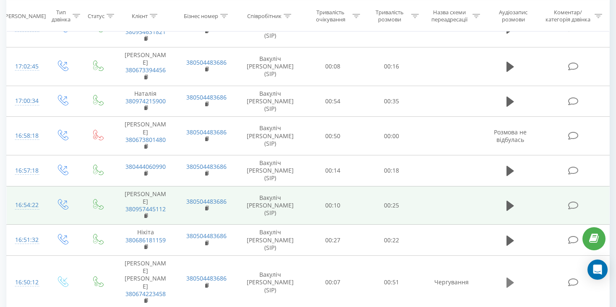
click at [512, 277] on icon at bounding box center [511, 283] width 8 height 12
click at [510, 277] on icon at bounding box center [511, 283] width 8 height 12
click at [508, 277] on icon at bounding box center [511, 282] width 8 height 10
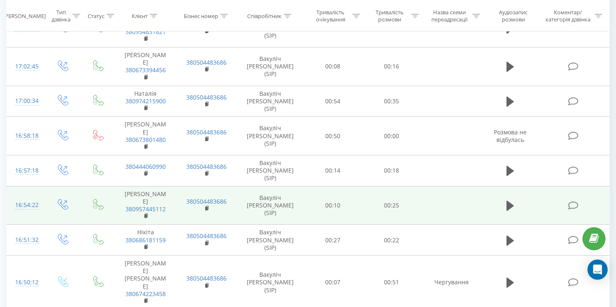
drag, startPoint x: 466, startPoint y: 272, endPoint x: 161, endPoint y: 272, distance: 304.3
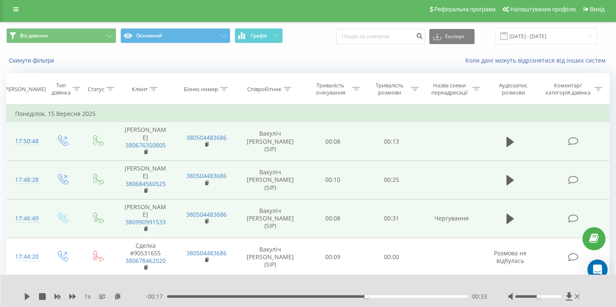
scroll to position [0, 0]
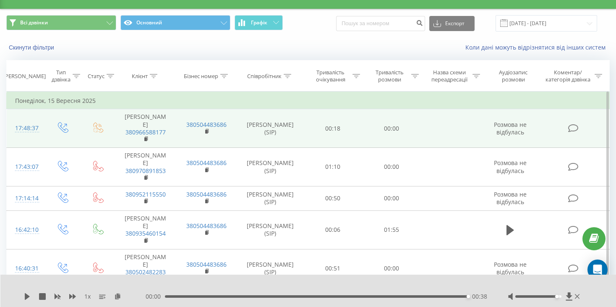
scroll to position [84, 0]
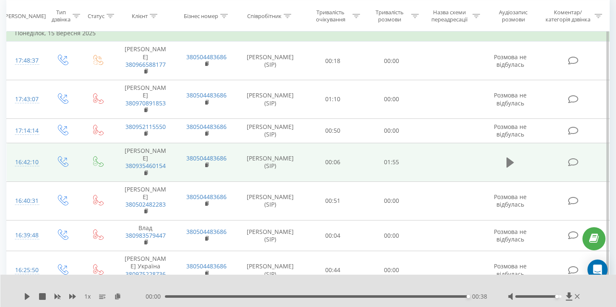
click at [510, 157] on icon at bounding box center [511, 162] width 8 height 10
click at [345, 294] on div "- 00:09 01:45 01:45" at bounding box center [317, 296] width 342 height 8
click at [339, 298] on div "- 00:09 01:45 01:45" at bounding box center [317, 296] width 342 height 8
click at [340, 297] on div "01:05" at bounding box center [317, 296] width 301 height 3
click at [29, 294] on icon at bounding box center [29, 296] width 2 height 7
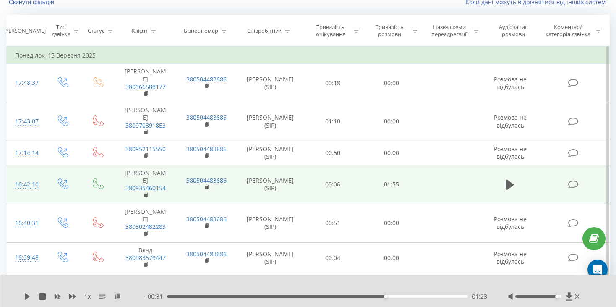
scroll to position [0, 0]
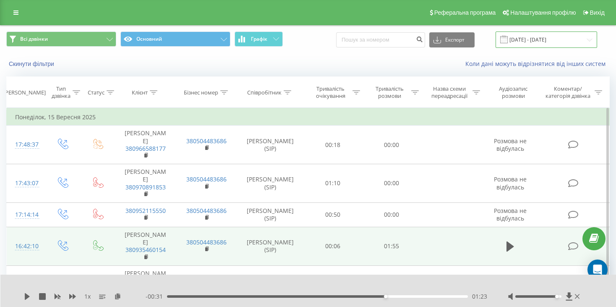
click at [552, 42] on input "[DATE] - [DATE]" at bounding box center [547, 39] width 102 height 16
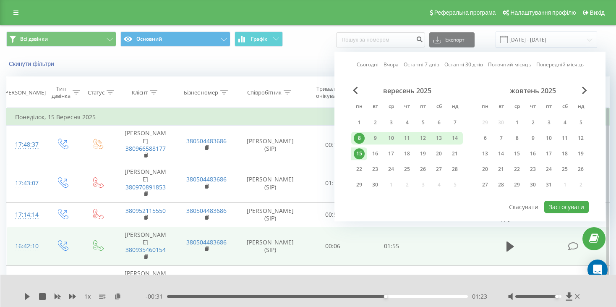
click at [360, 153] on div "15" at bounding box center [359, 153] width 11 height 11
click at [404, 153] on div "18" at bounding box center [407, 153] width 11 height 11
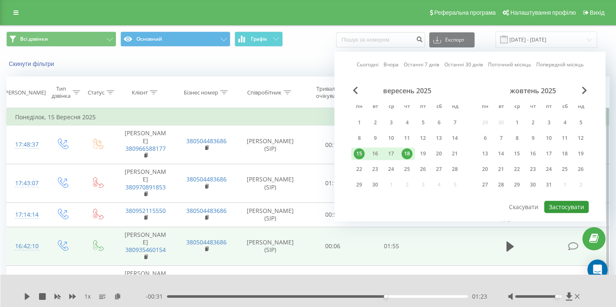
click at [582, 203] on button "Застосувати" at bounding box center [566, 207] width 44 height 12
type input "[DATE] - [DATE]"
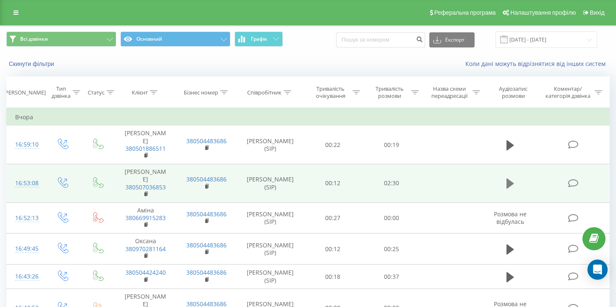
click at [508, 178] on icon at bounding box center [511, 183] width 8 height 10
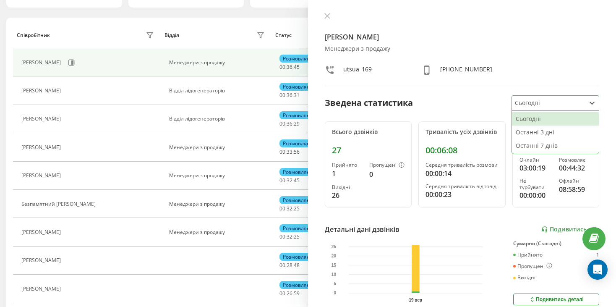
click at [532, 100] on div at bounding box center [548, 103] width 67 height 10
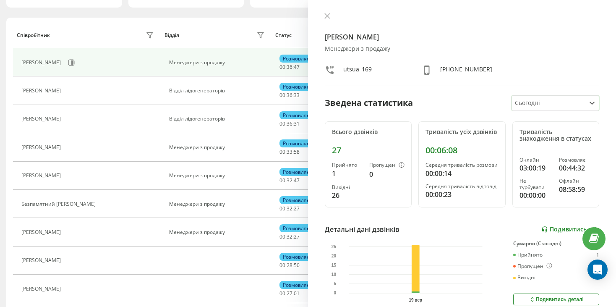
click at [550, 233] on link "Подивитись звіт" at bounding box center [571, 229] width 58 height 7
click at [575, 233] on link "Подивитись звіт" at bounding box center [571, 229] width 58 height 7
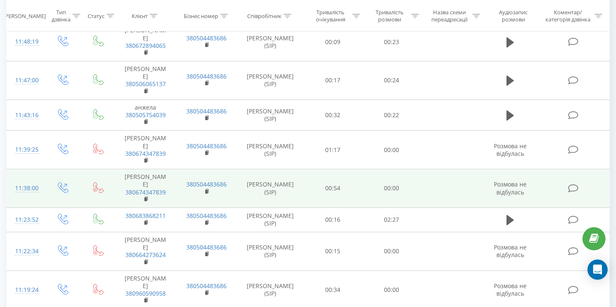
scroll to position [168, 0]
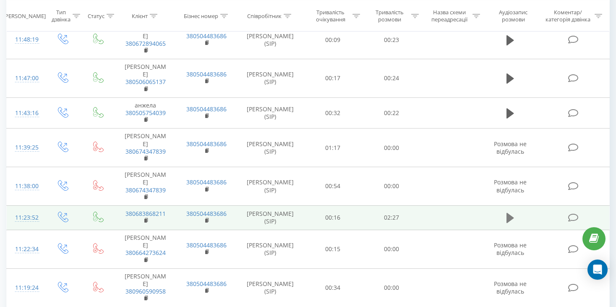
click at [508, 213] on icon at bounding box center [511, 218] width 8 height 10
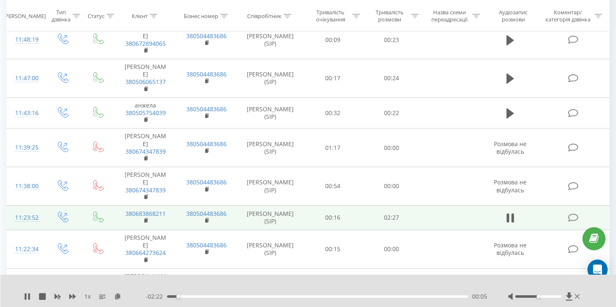
click at [553, 295] on div at bounding box center [544, 296] width 73 height 8
click at [554, 298] on div at bounding box center [544, 296] width 73 height 8
click at [558, 296] on div at bounding box center [538, 296] width 46 height 3
click at [560, 296] on div "Accessibility label" at bounding box center [561, 296] width 3 height 3
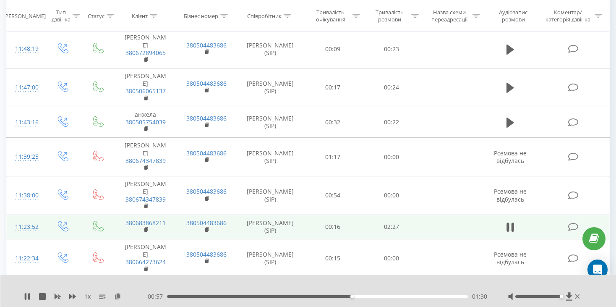
scroll to position [148, 0]
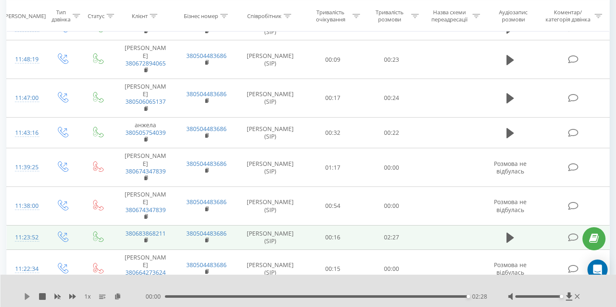
click at [26, 297] on icon at bounding box center [27, 296] width 5 height 7
click at [164, 296] on span "00:00" at bounding box center [155, 296] width 19 height 8
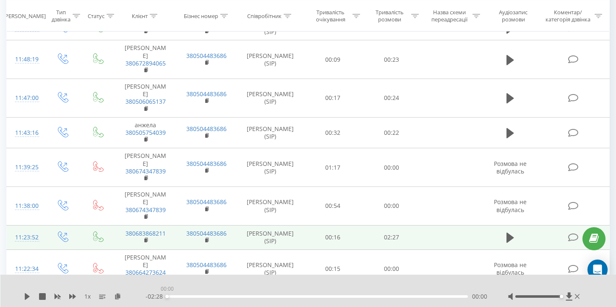
drag, startPoint x: 170, startPoint y: 297, endPoint x: 161, endPoint y: 300, distance: 9.2
click at [161, 300] on div "- 02:28 00:00 00:00" at bounding box center [317, 296] width 342 height 8
click at [26, 295] on icon at bounding box center [27, 296] width 5 height 7
drag, startPoint x: 379, startPoint y: 295, endPoint x: 354, endPoint y: 296, distance: 24.8
click at [354, 296] on div "01:31" at bounding box center [354, 296] width 3 height 3
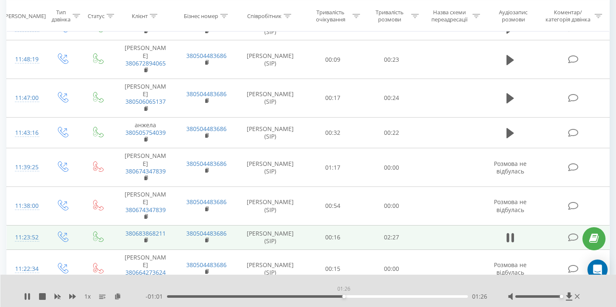
drag, startPoint x: 354, startPoint y: 296, endPoint x: 344, endPoint y: 297, distance: 10.1
click at [344, 297] on div "01:26" at bounding box center [344, 296] width 3 height 3
click at [369, 296] on div "01:39" at bounding box center [317, 296] width 301 height 3
drag, startPoint x: 364, startPoint y: 299, endPoint x: 356, endPoint y: 300, distance: 8.5
click at [356, 300] on div "- 00:48 01:39 01:39" at bounding box center [317, 296] width 342 height 8
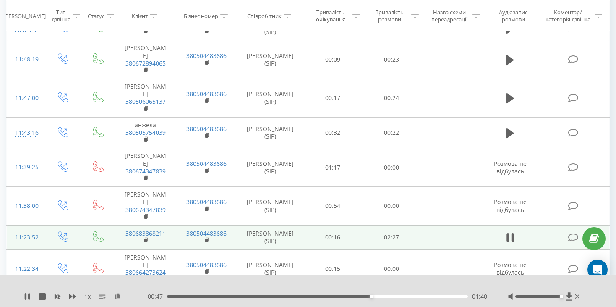
click at [368, 298] on div "- 00:47 01:40 01:40" at bounding box center [317, 296] width 342 height 8
drag, startPoint x: 374, startPoint y: 296, endPoint x: 343, endPoint y: 302, distance: 30.8
click at [343, 302] on div "1 x - 00:59 01:28 01:28" at bounding box center [308, 291] width 616 height 32
drag, startPoint x: 413, startPoint y: 298, endPoint x: 396, endPoint y: 300, distance: 17.0
click at [396, 300] on div "- 00:34 01:53 01:53" at bounding box center [317, 296] width 342 height 8
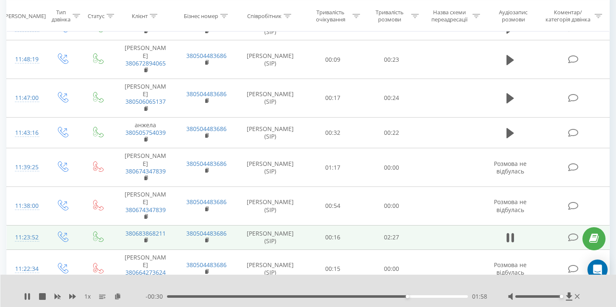
drag, startPoint x: 372, startPoint y: 289, endPoint x: 370, endPoint y: 293, distance: 5.1
click at [372, 289] on div at bounding box center [303, 285] width 446 height 9
click at [370, 298] on div "- 00:29 01:58 01:58" at bounding box center [317, 296] width 342 height 8
click at [369, 297] on div "01:59" at bounding box center [317, 296] width 301 height 3
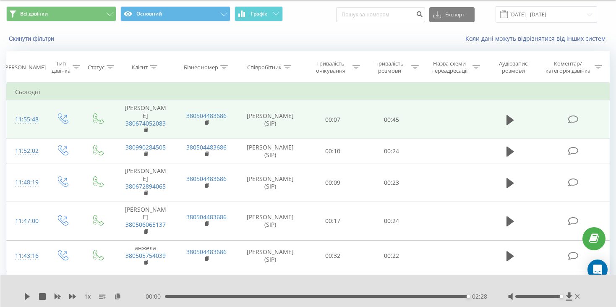
scroll to position [22, 0]
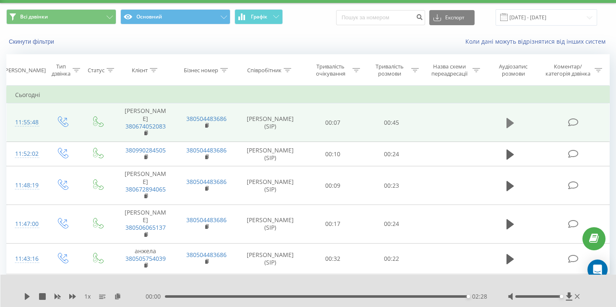
click at [515, 117] on button at bounding box center [510, 123] width 13 height 13
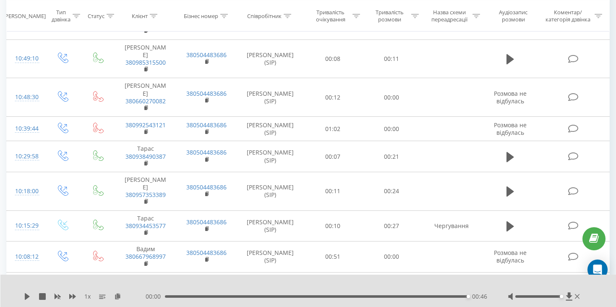
scroll to position [546, 0]
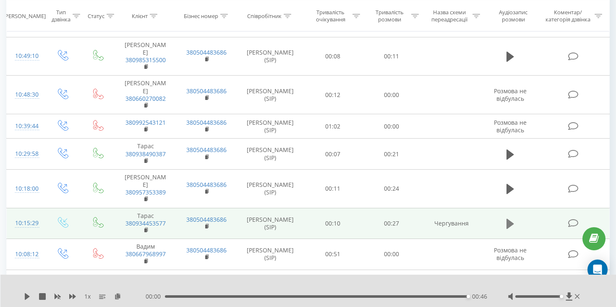
click at [508, 219] on icon at bounding box center [511, 224] width 8 height 10
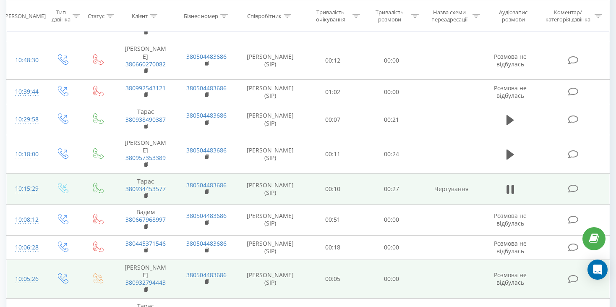
scroll to position [578, 0]
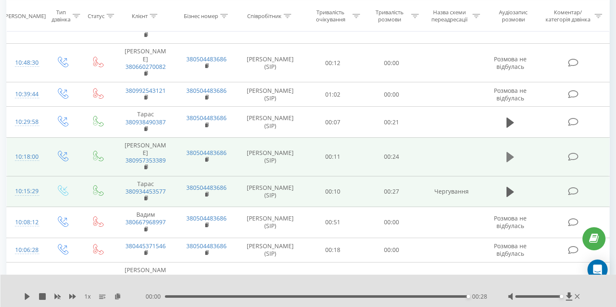
click at [511, 152] on icon at bounding box center [511, 157] width 8 height 10
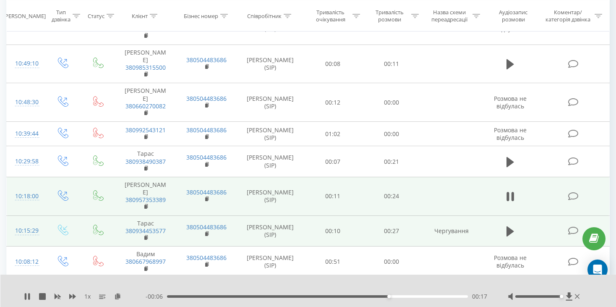
scroll to position [536, 0]
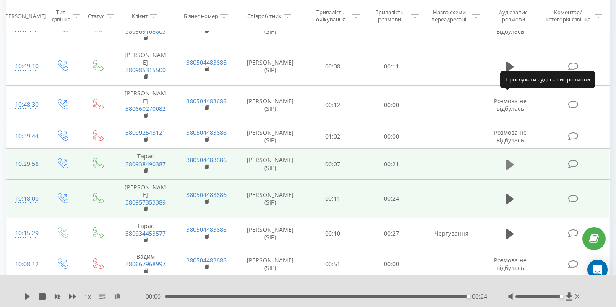
click at [509, 159] on icon at bounding box center [511, 164] width 8 height 10
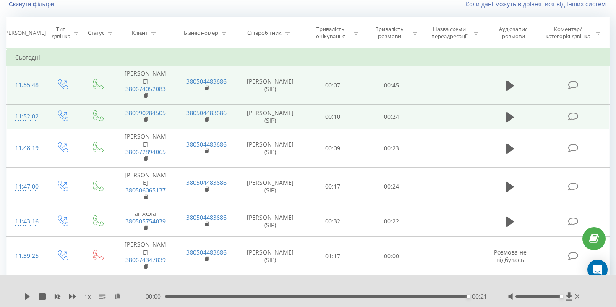
scroll to position [0, 0]
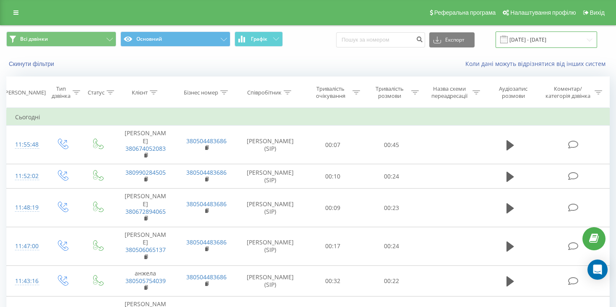
click at [567, 42] on input "[DATE] - [DATE]" at bounding box center [547, 39] width 102 height 16
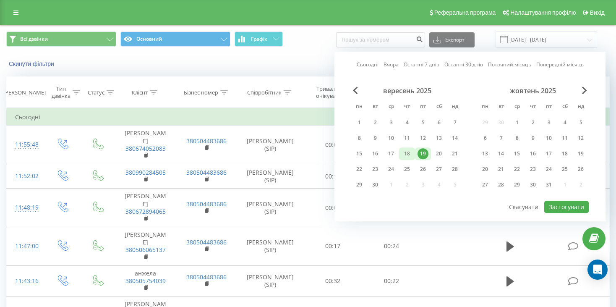
click at [408, 148] on div "18" at bounding box center [407, 153] width 11 height 11
click at [560, 206] on button "Застосувати" at bounding box center [566, 207] width 44 height 12
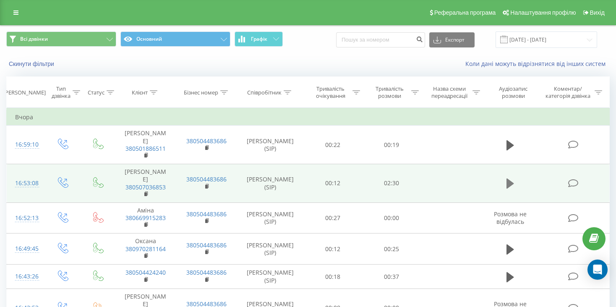
click at [508, 178] on icon at bounding box center [511, 183] width 8 height 10
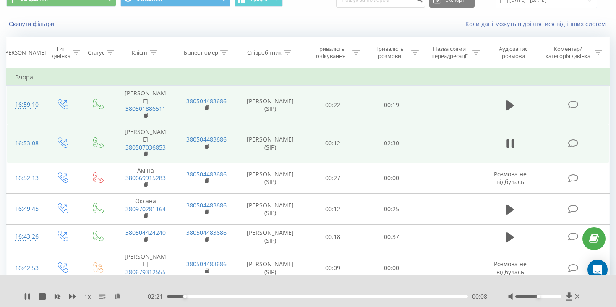
scroll to position [42, 0]
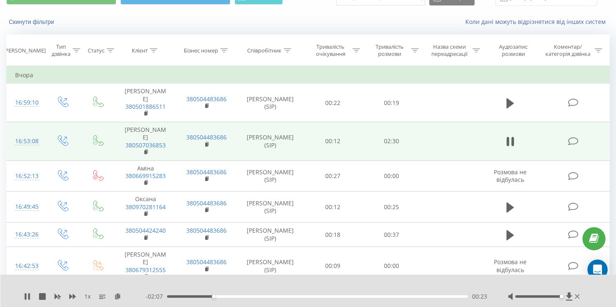
drag, startPoint x: 545, startPoint y: 299, endPoint x: 561, endPoint y: 298, distance: 15.5
click at [561, 298] on div at bounding box center [544, 296] width 73 height 8
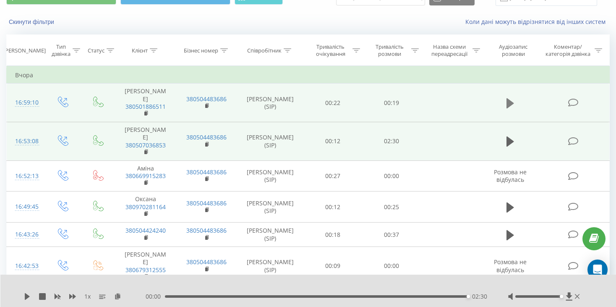
click at [512, 98] on icon at bounding box center [511, 103] width 8 height 10
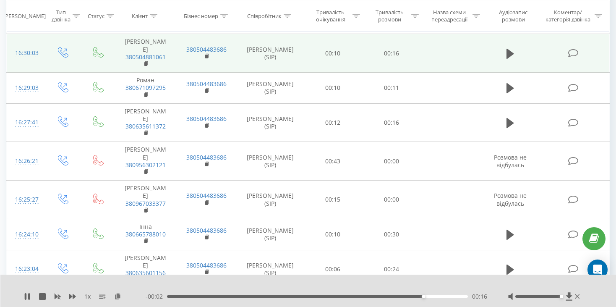
scroll to position [588, 0]
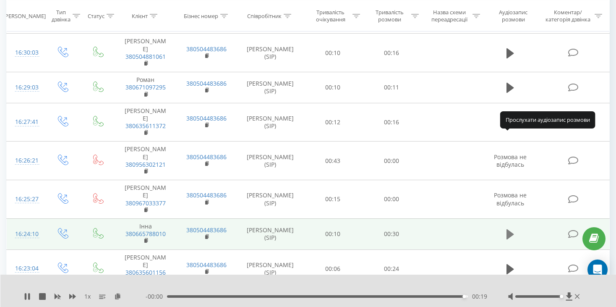
click at [510, 228] on icon at bounding box center [511, 234] width 8 height 12
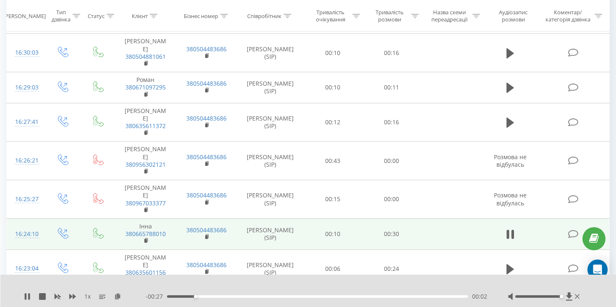
click at [510, 296] on icon at bounding box center [511, 301] width 8 height 10
click at [505, 294] on button at bounding box center [510, 300] width 13 height 13
click at [510, 296] on icon at bounding box center [511, 301] width 8 height 10
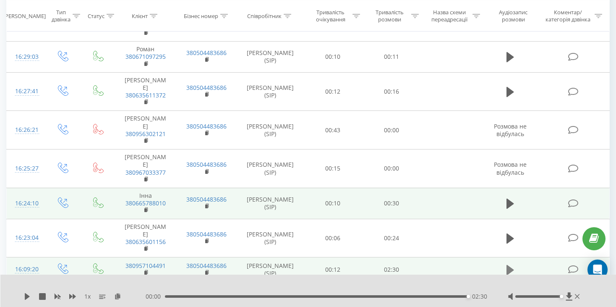
scroll to position [620, 0]
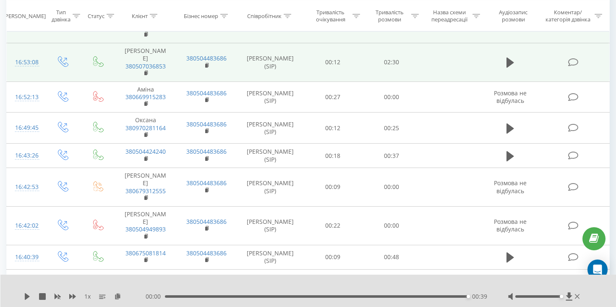
scroll to position [0, 0]
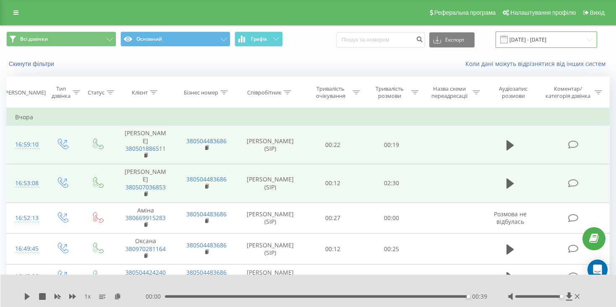
click at [565, 42] on input "[DATE] - [DATE]" at bounding box center [547, 39] width 102 height 16
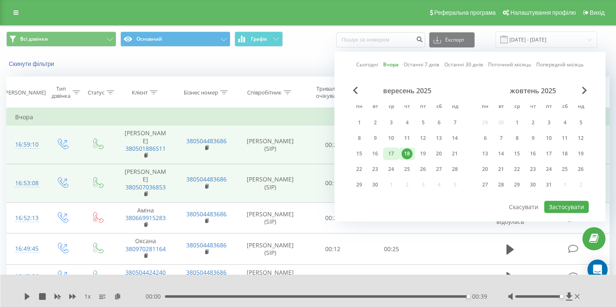
click at [391, 154] on div "17" at bounding box center [391, 153] width 11 height 11
click at [565, 204] on button "Застосувати" at bounding box center [566, 207] width 44 height 12
type input "[DATE] - [DATE]"
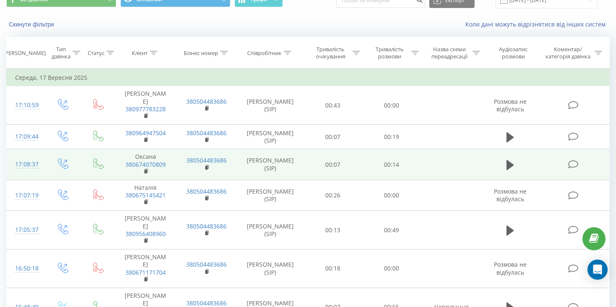
scroll to position [42, 0]
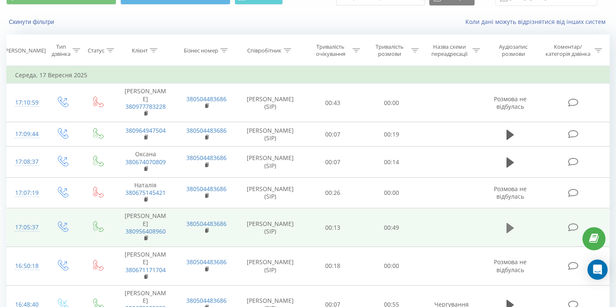
click at [507, 228] on icon at bounding box center [511, 228] width 8 height 12
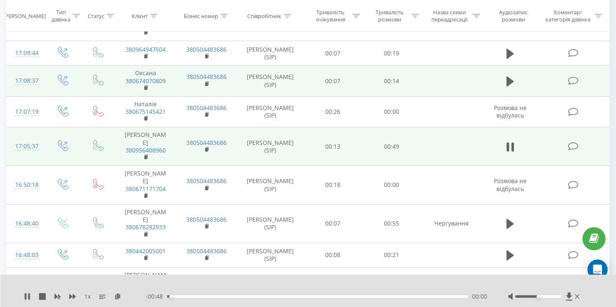
scroll to position [126, 0]
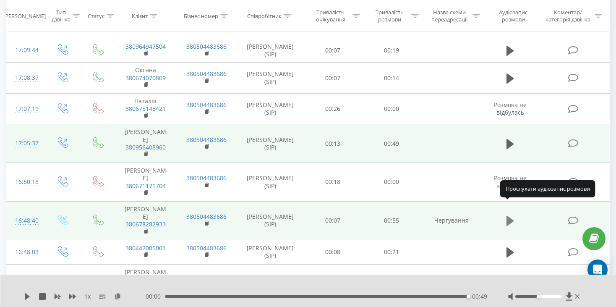
click at [509, 216] on icon at bounding box center [511, 221] width 8 height 10
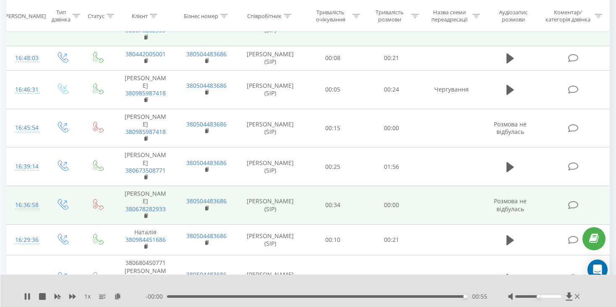
scroll to position [336, 0]
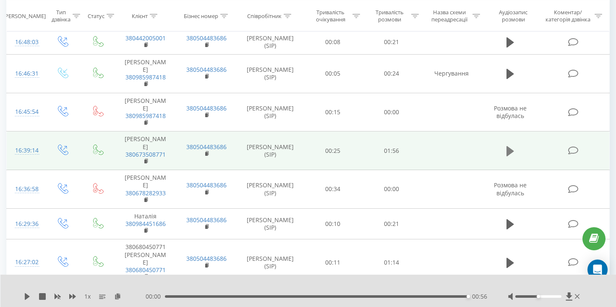
click at [510, 146] on icon at bounding box center [511, 151] width 8 height 10
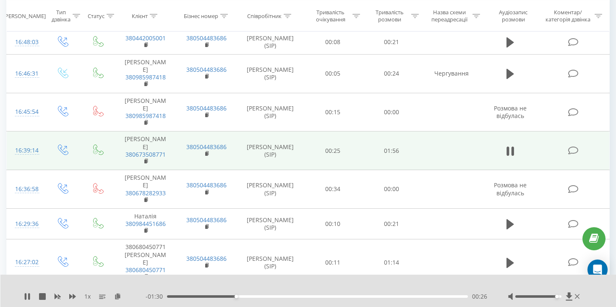
drag, startPoint x: 537, startPoint y: 295, endPoint x: 559, endPoint y: 297, distance: 21.5
click at [559, 297] on div at bounding box center [538, 296] width 46 height 3
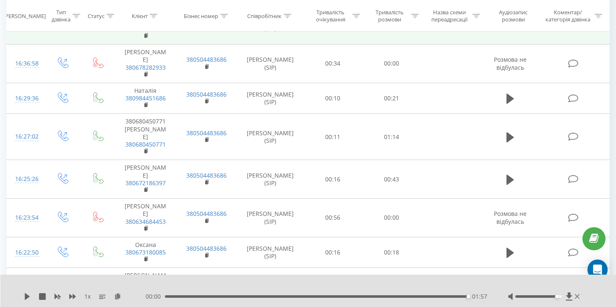
scroll to position [462, 0]
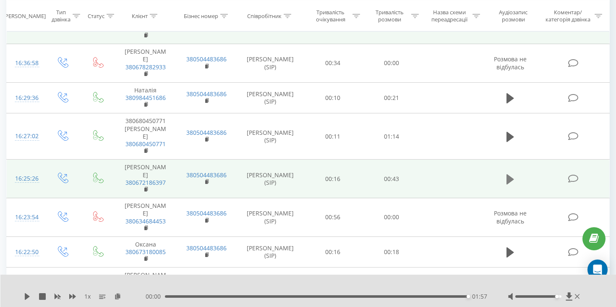
click at [509, 174] on icon at bounding box center [511, 179] width 8 height 10
drag, startPoint x: 558, startPoint y: 297, endPoint x: 562, endPoint y: 298, distance: 4.2
click at [562, 298] on div "Accessibility label" at bounding box center [561, 296] width 3 height 3
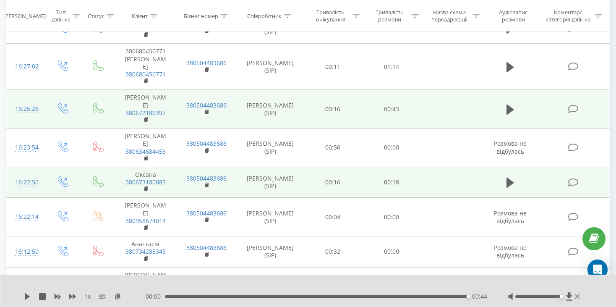
scroll to position [546, 0]
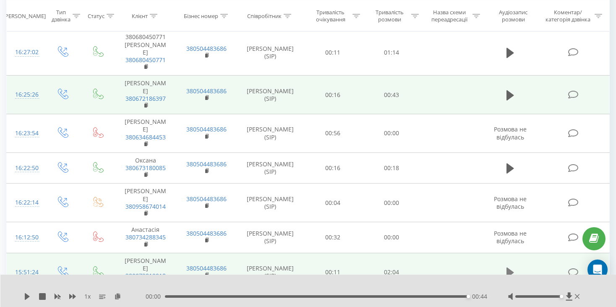
click at [507, 267] on icon at bounding box center [511, 272] width 8 height 10
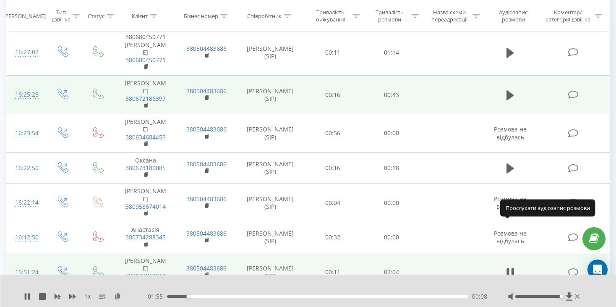
click at [508, 306] on icon at bounding box center [511, 311] width 8 height 10
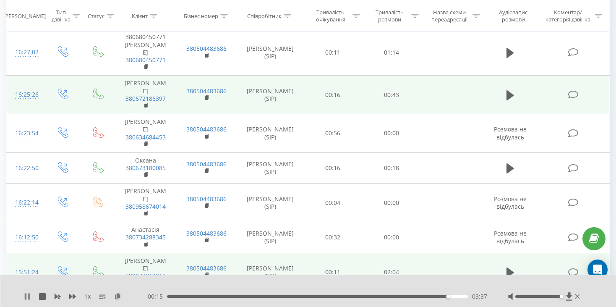
click at [24, 296] on icon at bounding box center [27, 296] width 7 height 7
click at [26, 296] on icon at bounding box center [27, 296] width 5 height 7
click at [30, 277] on div "1 x - 00:09 03:44 03:44" at bounding box center [308, 291] width 616 height 32
click at [507, 267] on icon at bounding box center [511, 272] width 8 height 10
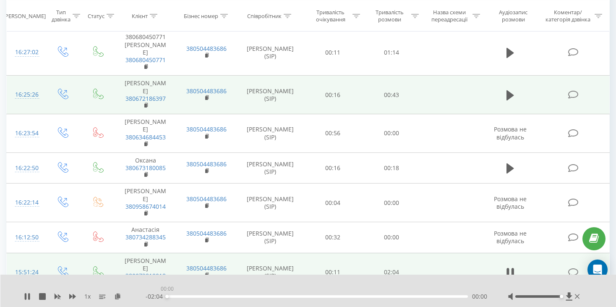
drag, startPoint x: 193, startPoint y: 297, endPoint x: 161, endPoint y: 302, distance: 31.8
click at [161, 302] on div "1 x - 02:04 00:00 00:00" at bounding box center [308, 291] width 616 height 32
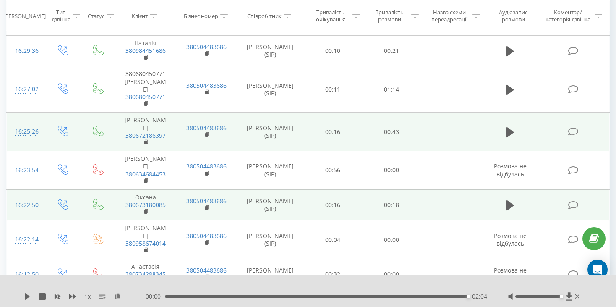
scroll to position [462, 0]
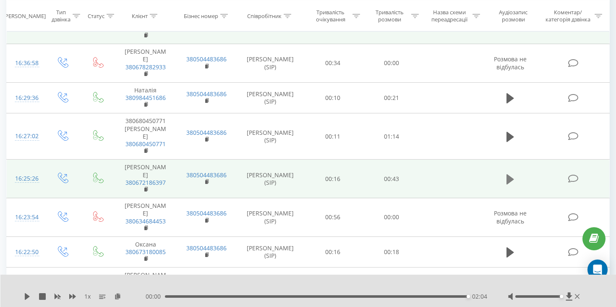
click at [507, 173] on icon at bounding box center [511, 179] width 8 height 12
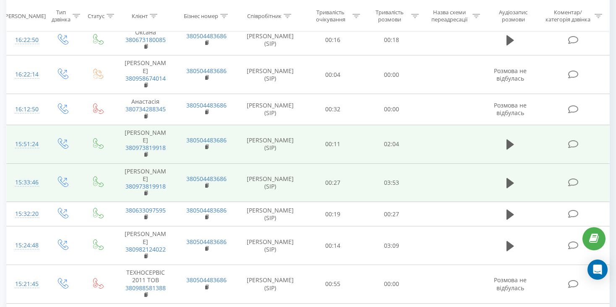
scroll to position [675, 0]
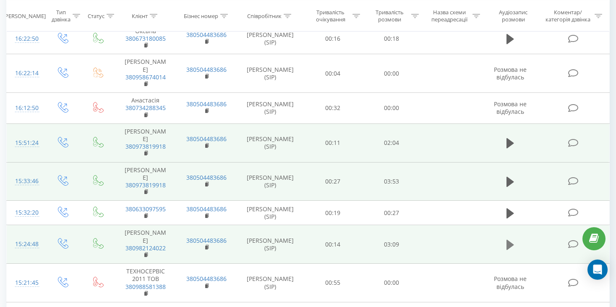
click at [515, 238] on button at bounding box center [510, 244] width 13 height 13
click at [509, 240] on icon at bounding box center [508, 244] width 3 height 9
drag, startPoint x: 257, startPoint y: 270, endPoint x: 164, endPoint y: 269, distance: 93.6
